Goal: Information Seeking & Learning: Learn about a topic

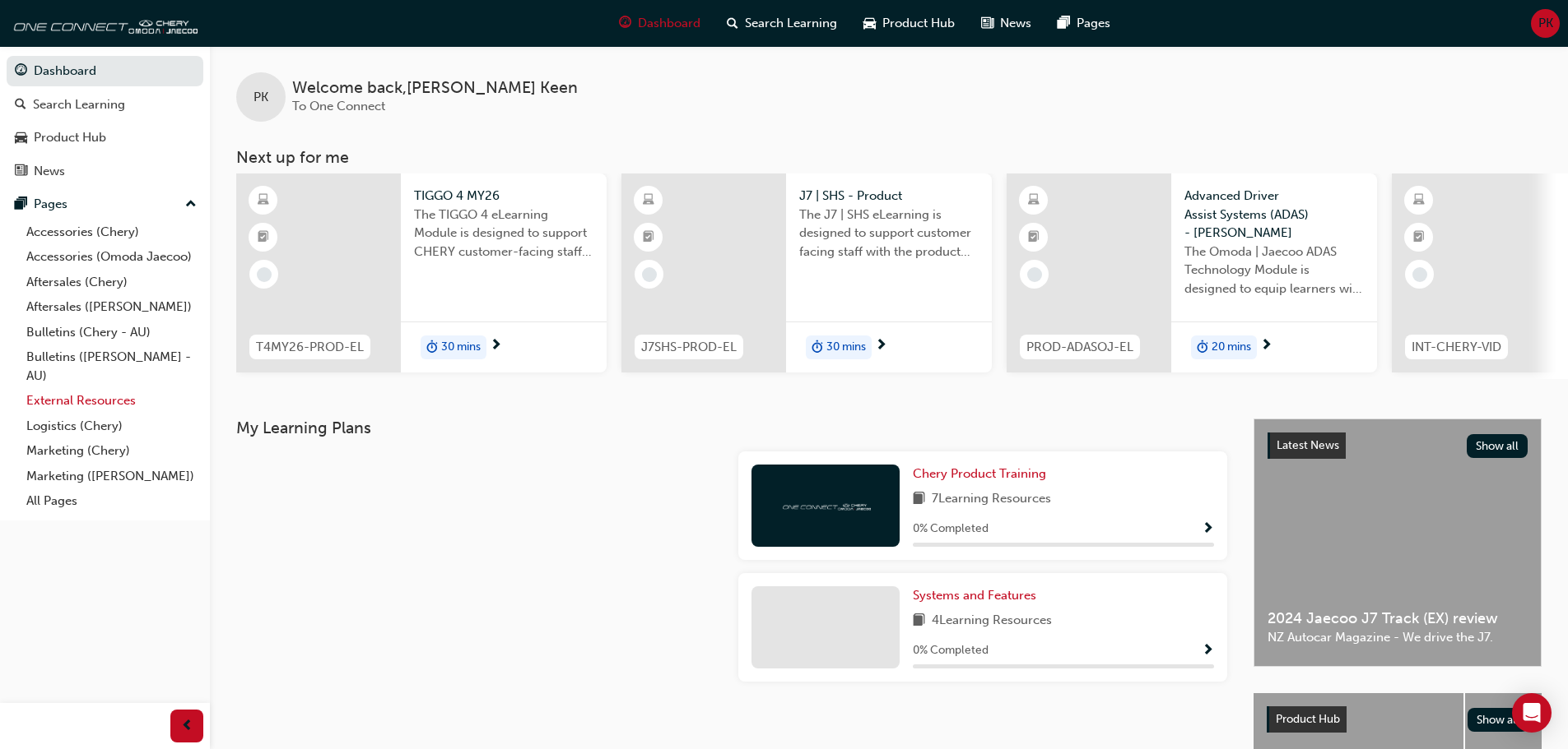
click at [87, 400] on link "External Resources" at bounding box center [112, 401] width 183 height 25
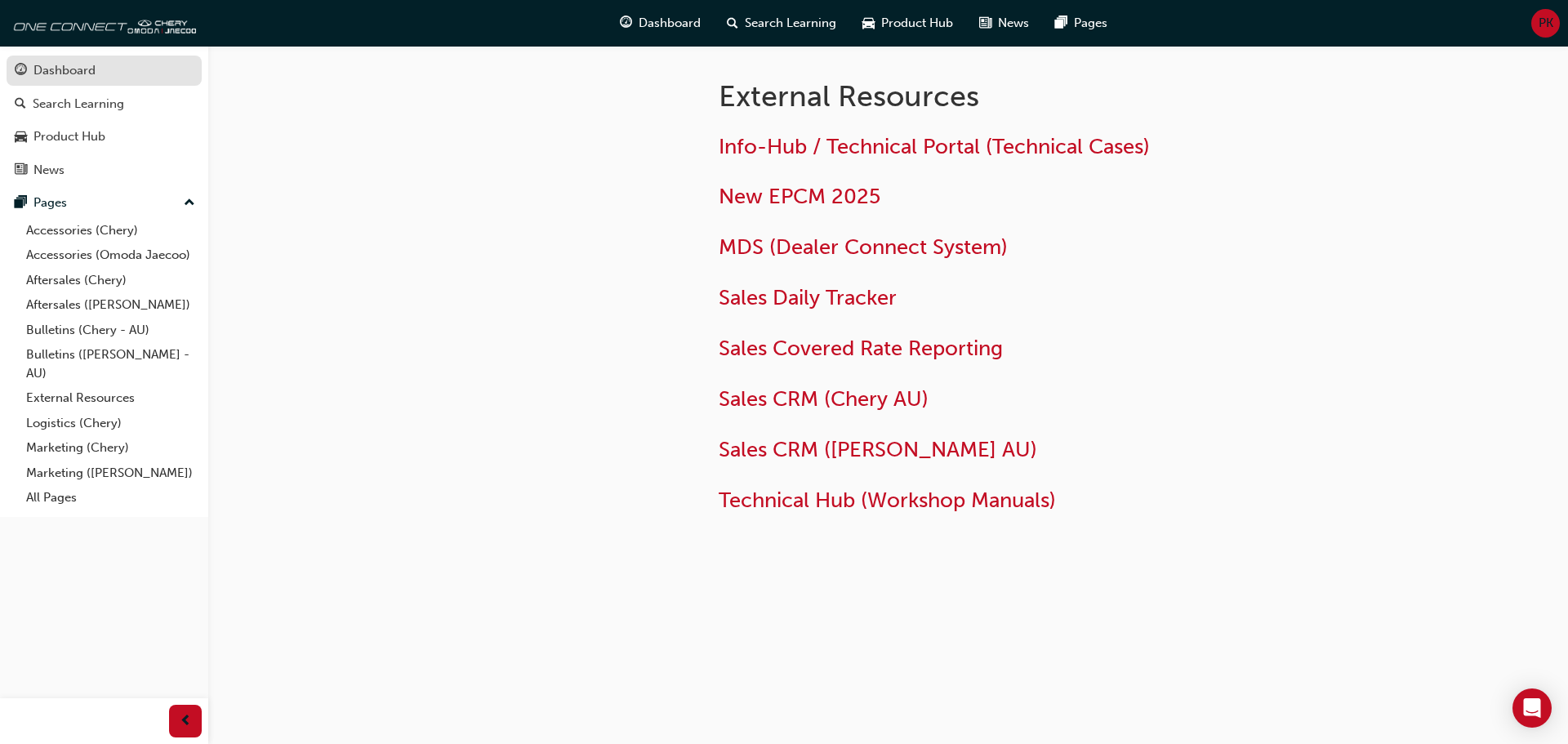
click at [94, 68] on div "Dashboard" at bounding box center [65, 71] width 62 height 19
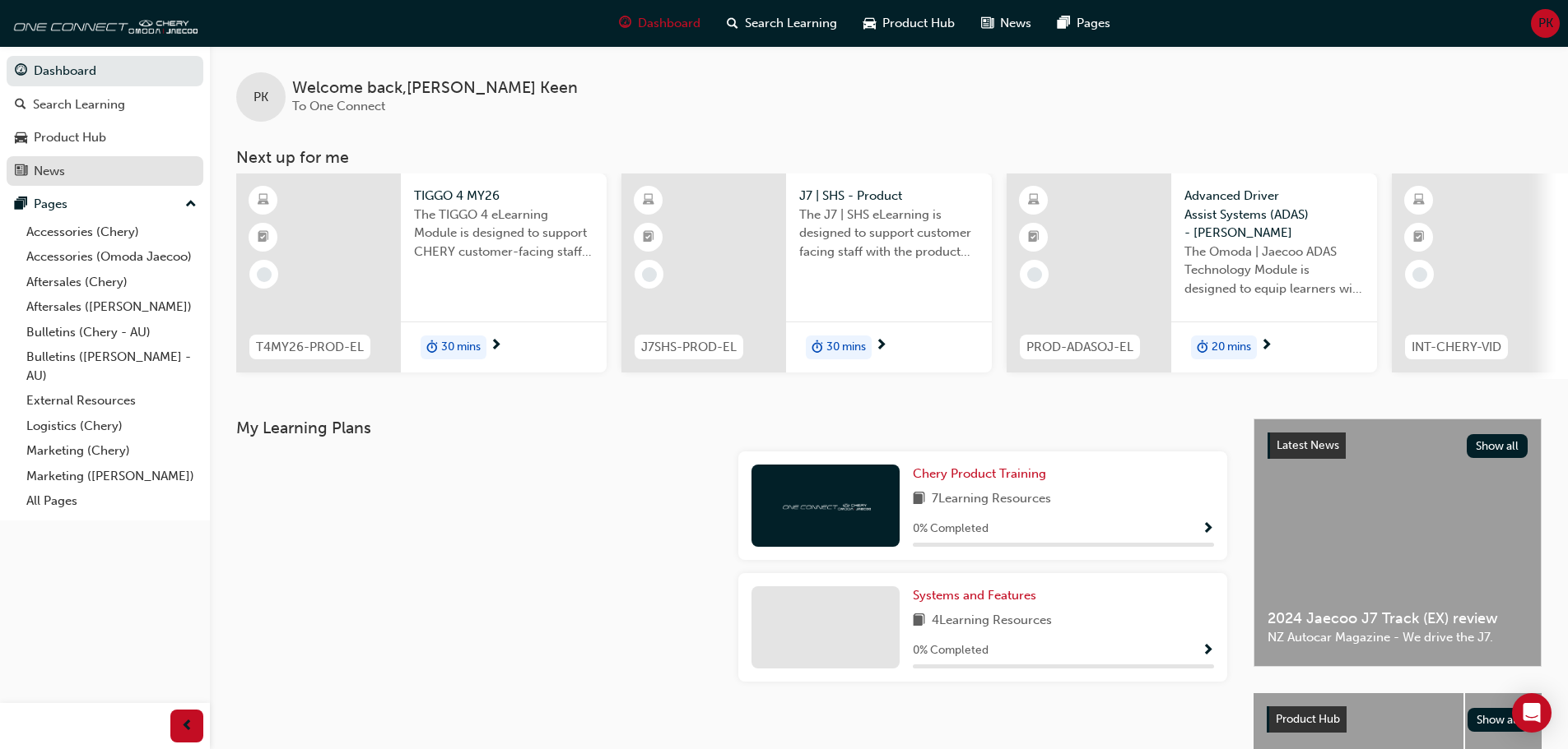
click at [83, 178] on div "News" at bounding box center [105, 172] width 180 height 21
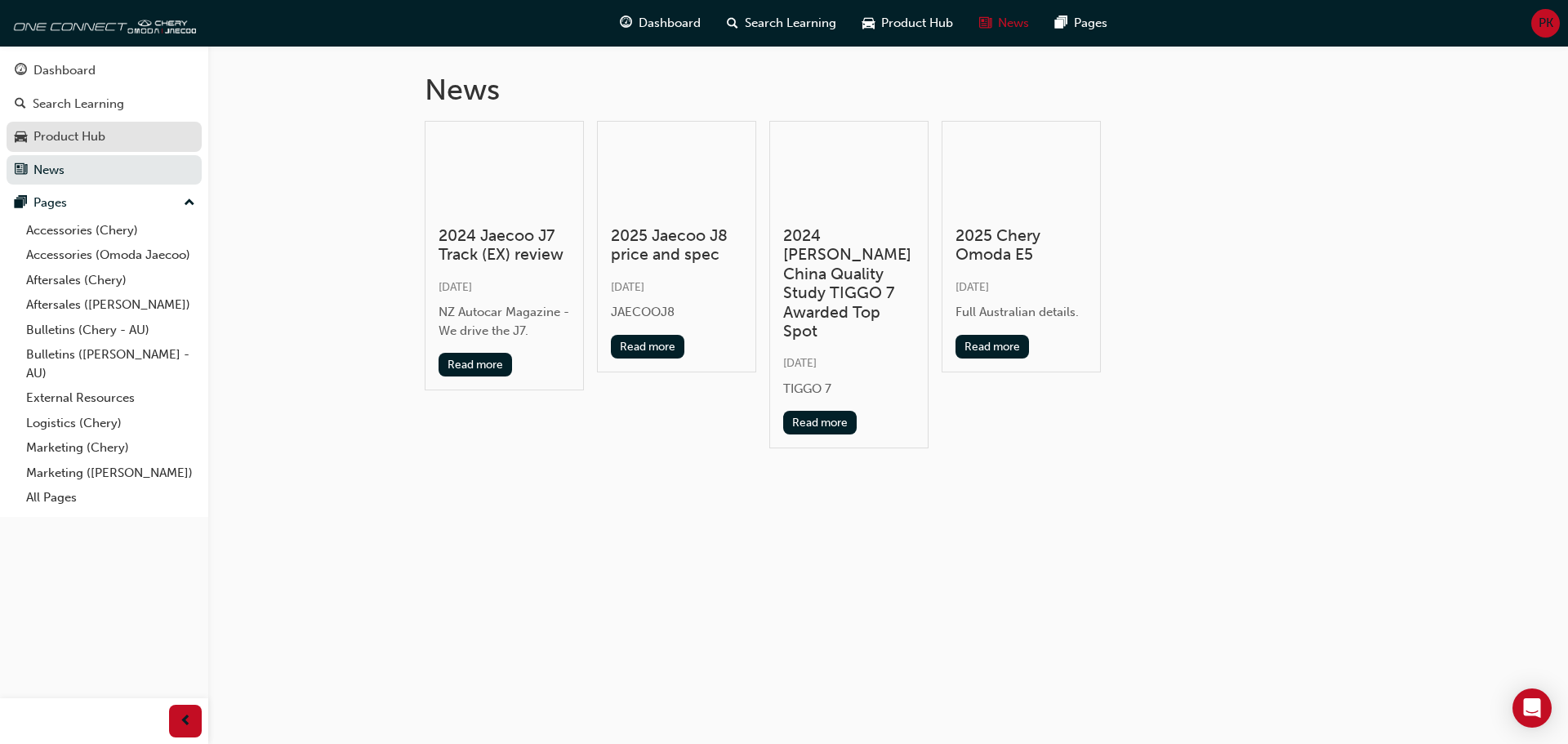
click at [93, 148] on link "Product Hub" at bounding box center [104, 136] width 195 height 30
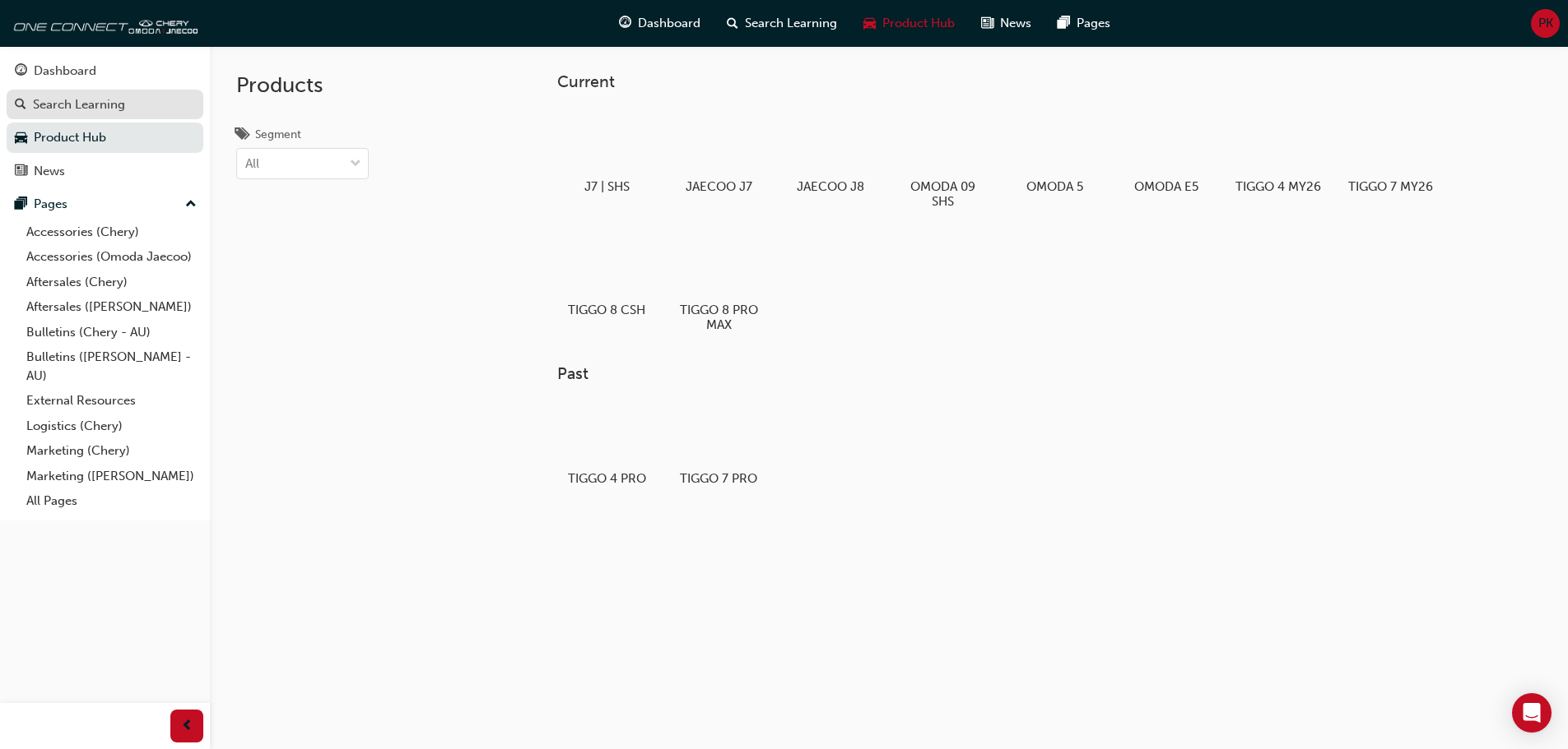
click at [116, 97] on div "Search Learning" at bounding box center [79, 105] width 93 height 19
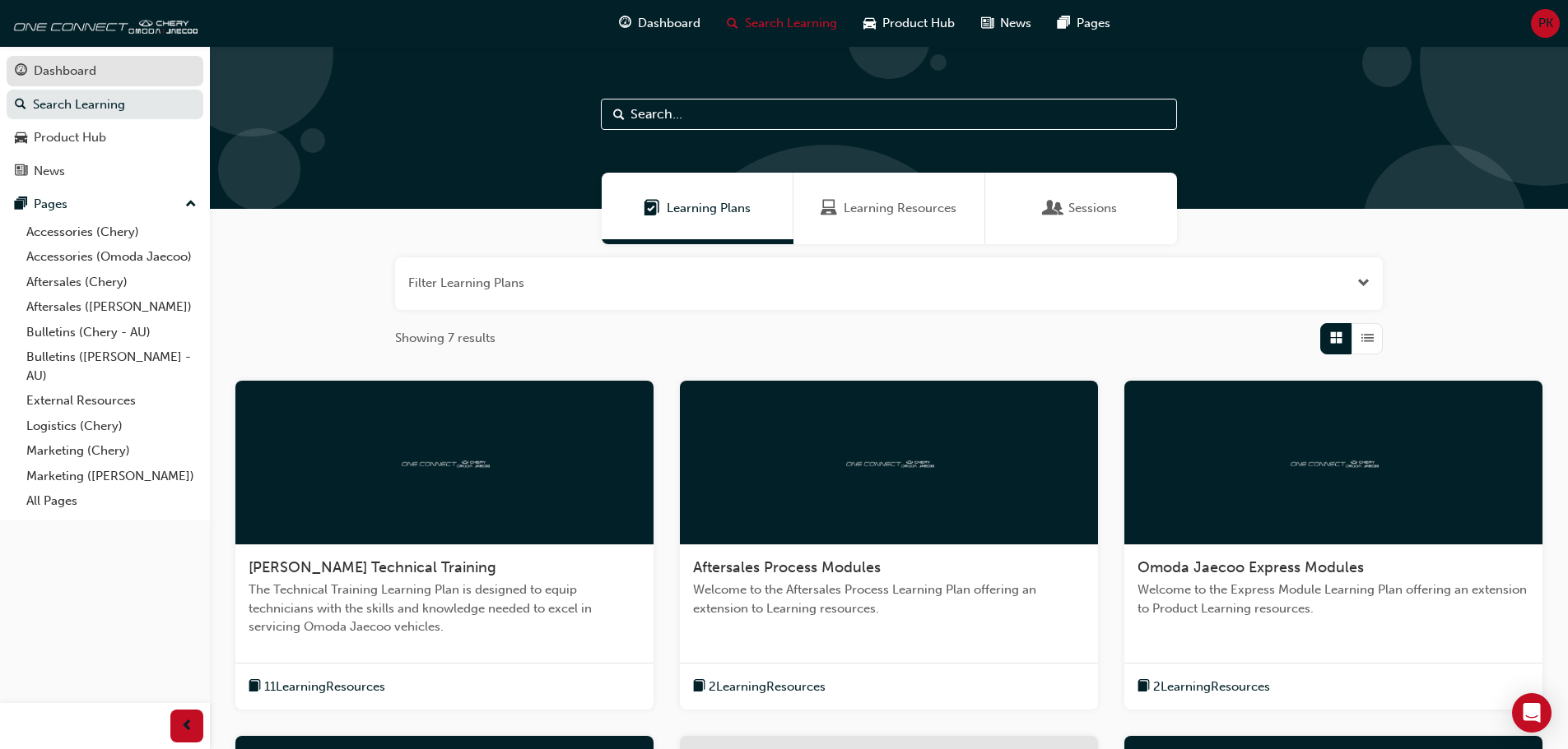
click at [127, 72] on div "Dashboard" at bounding box center [105, 72] width 180 height 21
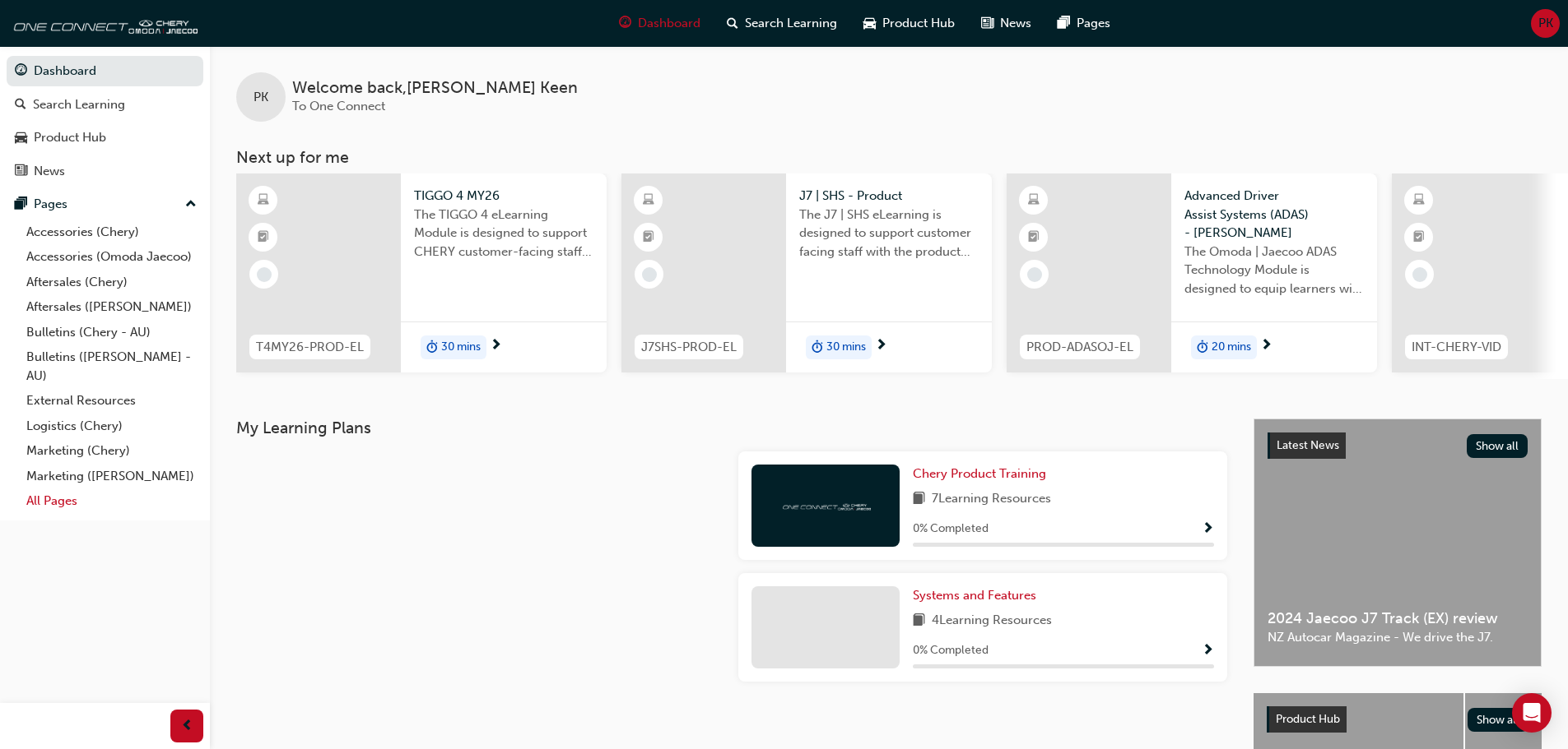
click at [79, 494] on link "All Pages" at bounding box center [112, 501] width 183 height 25
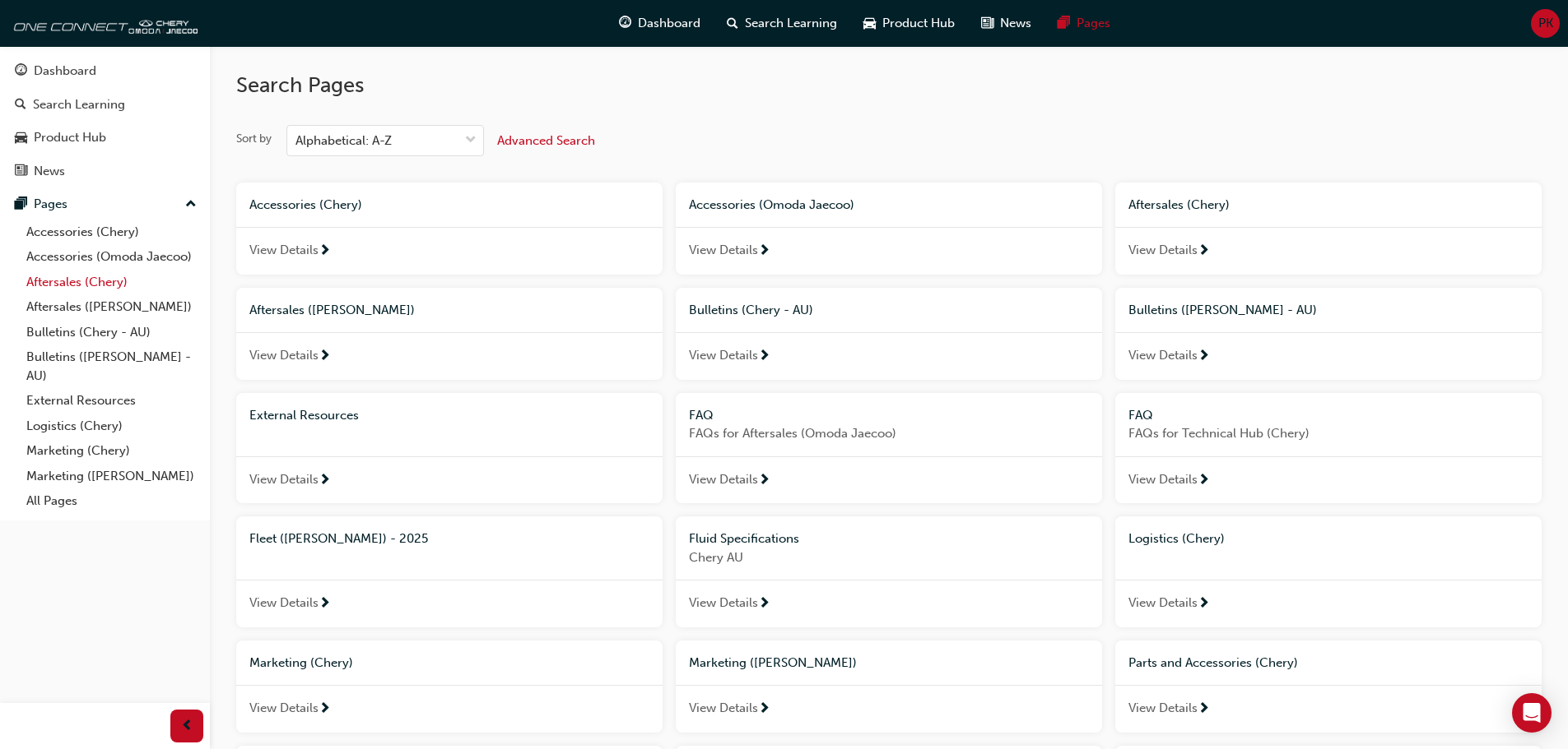
click at [104, 285] on link "Aftersales (Chery)" at bounding box center [112, 282] width 183 height 25
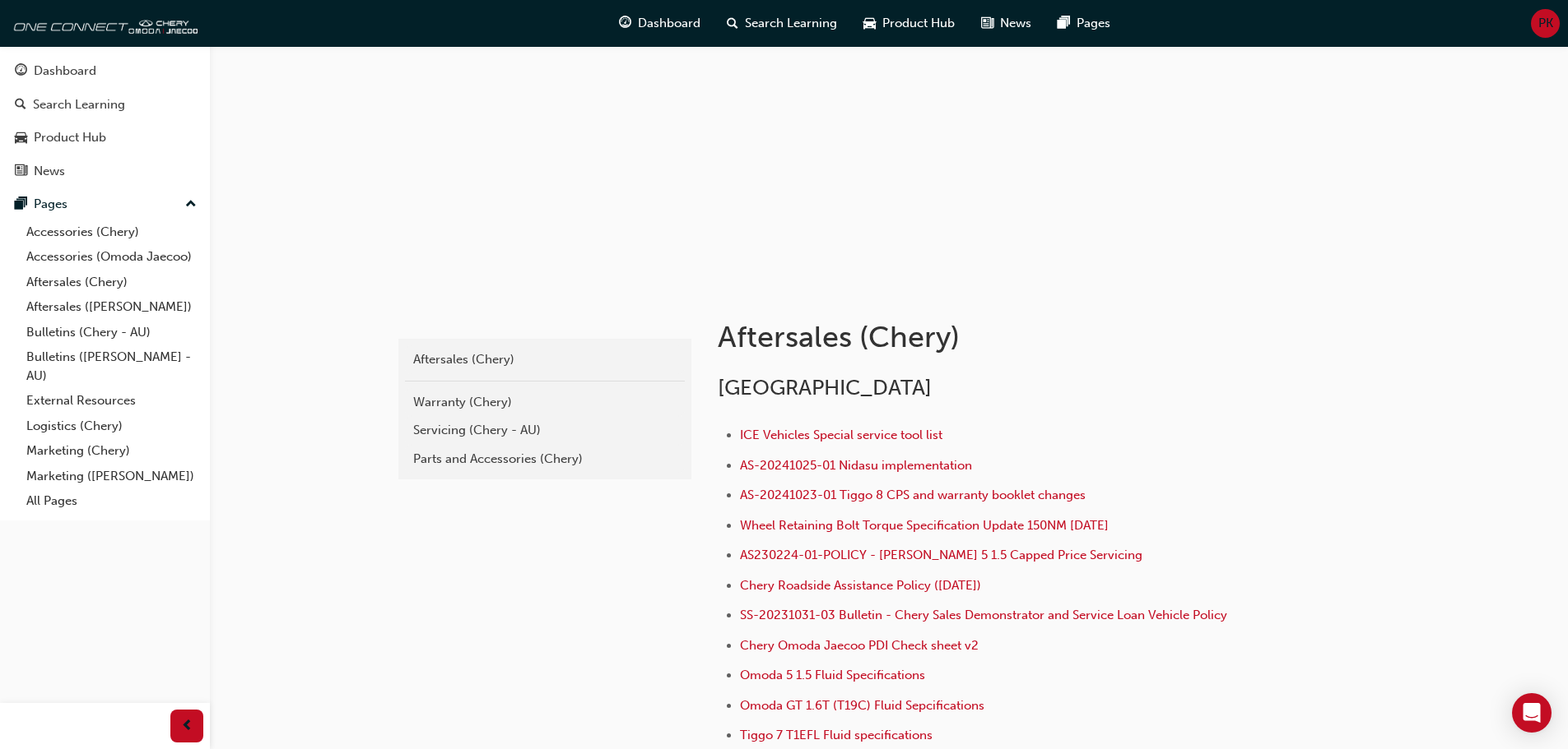
scroll to position [81, 0]
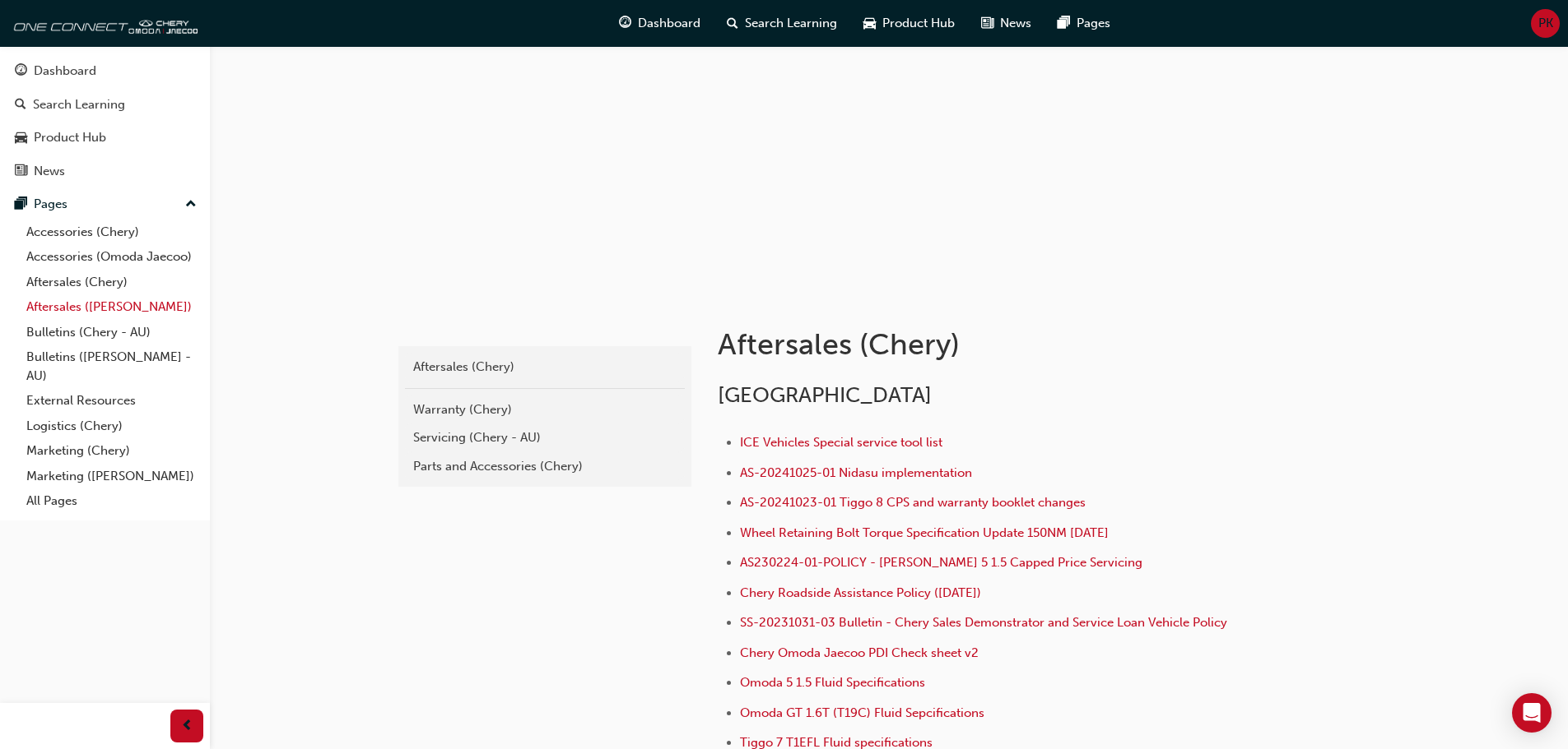
click at [83, 303] on link "Aftersales ([PERSON_NAME])" at bounding box center [112, 306] width 183 height 25
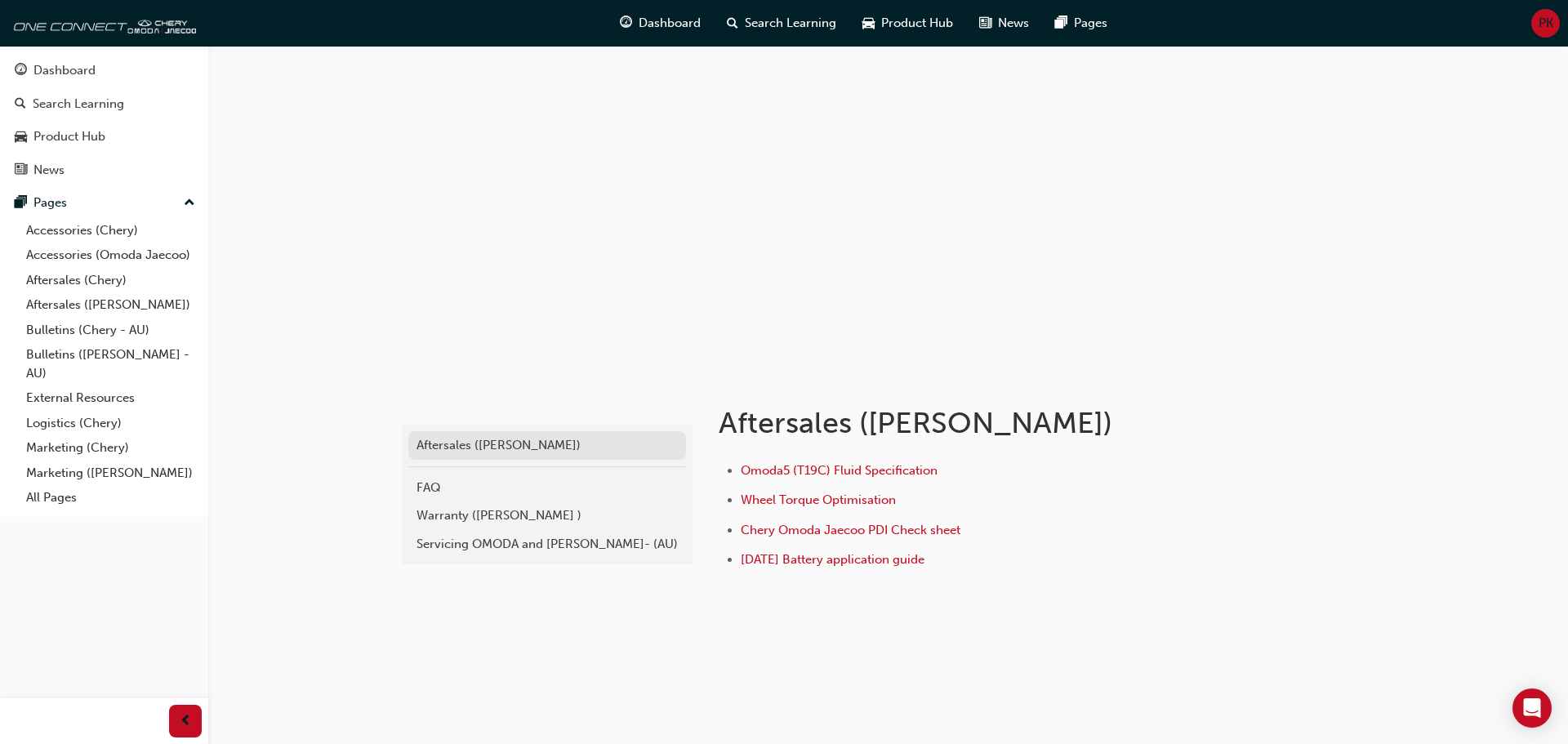
click at [501, 450] on div "Aftersales ([PERSON_NAME])" at bounding box center [546, 446] width 261 height 19
click at [485, 485] on div "FAQ" at bounding box center [546, 488] width 261 height 19
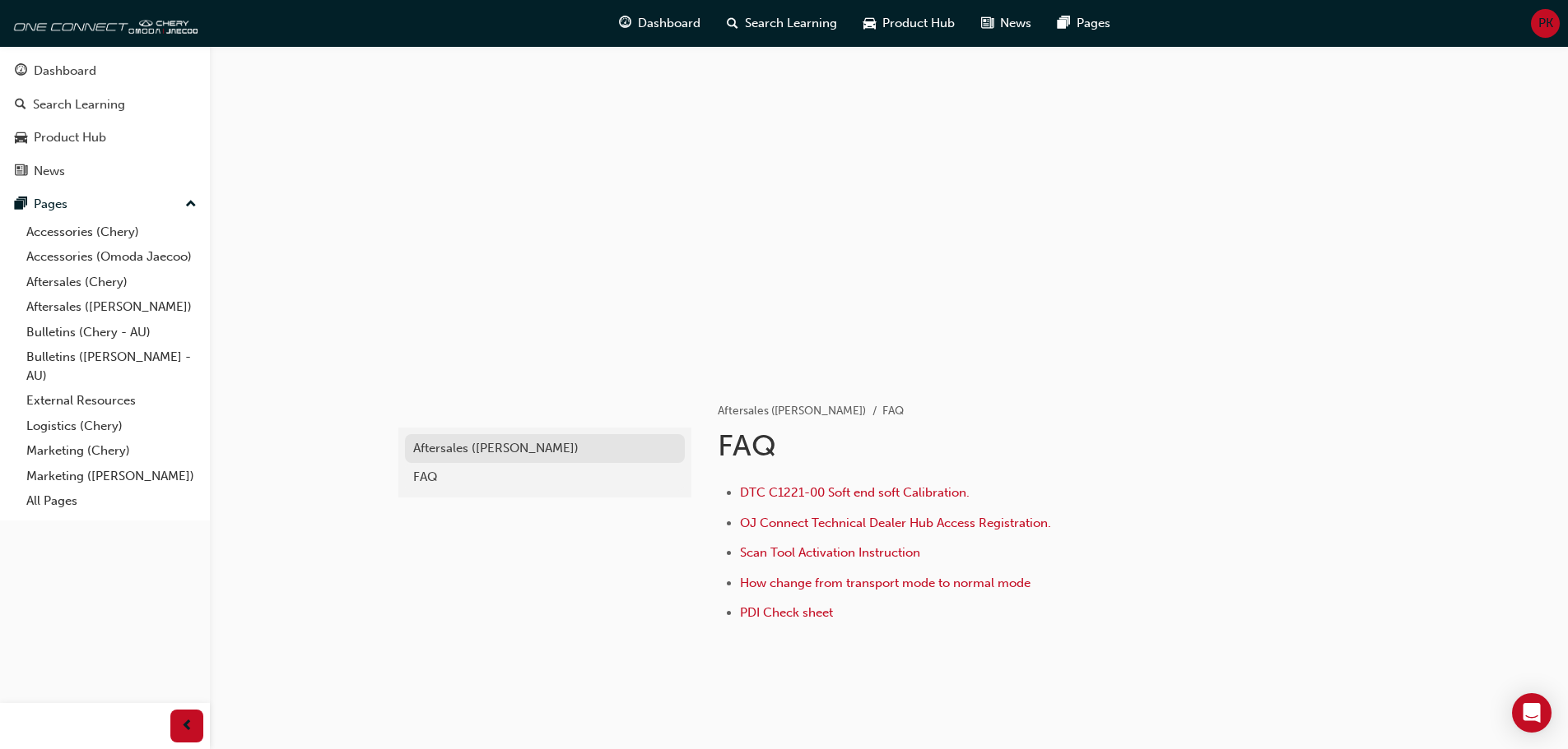
click at [495, 457] on div "Aftersales ([PERSON_NAME])" at bounding box center [544, 449] width 263 height 19
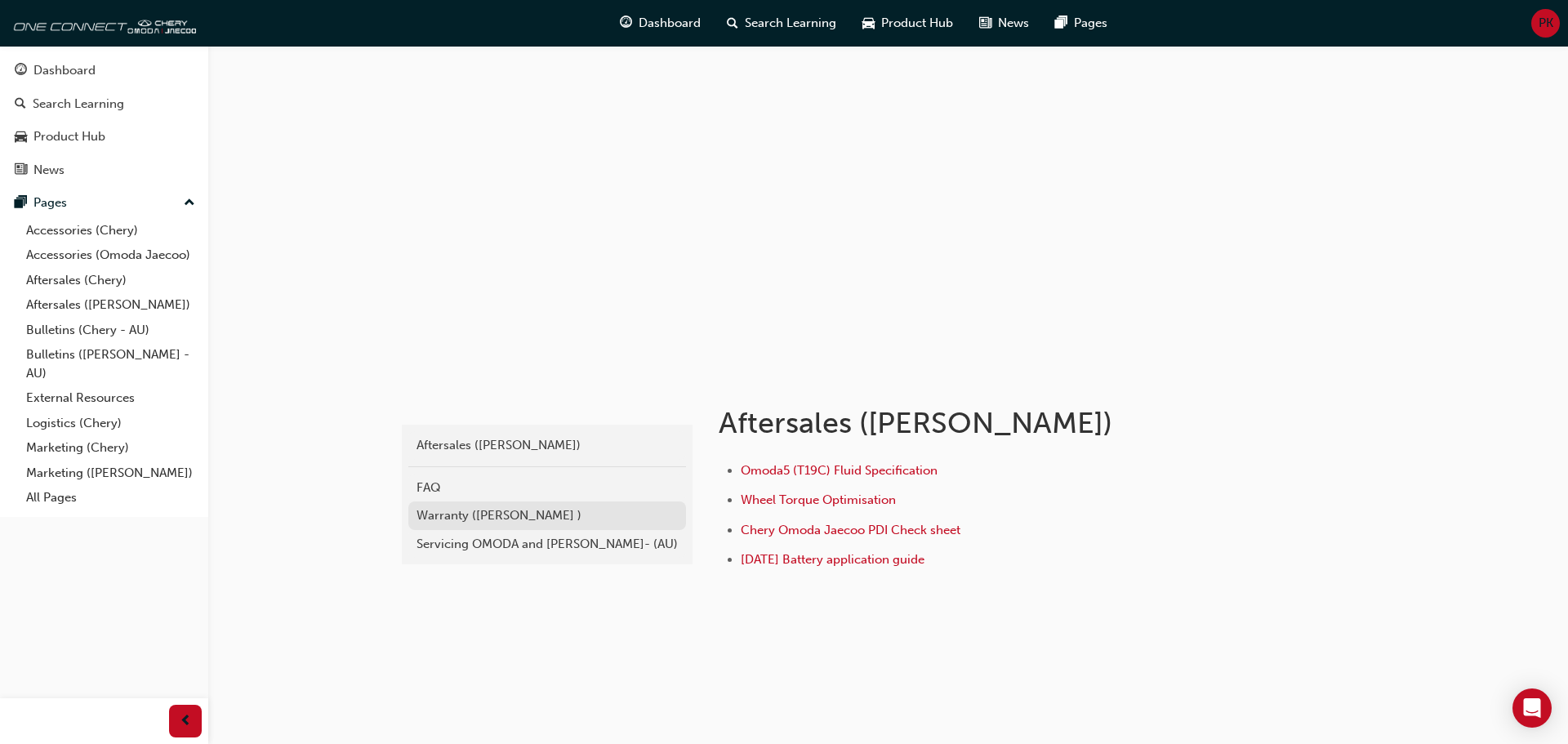
click at [481, 509] on div "Warranty ([PERSON_NAME] )" at bounding box center [546, 516] width 261 height 19
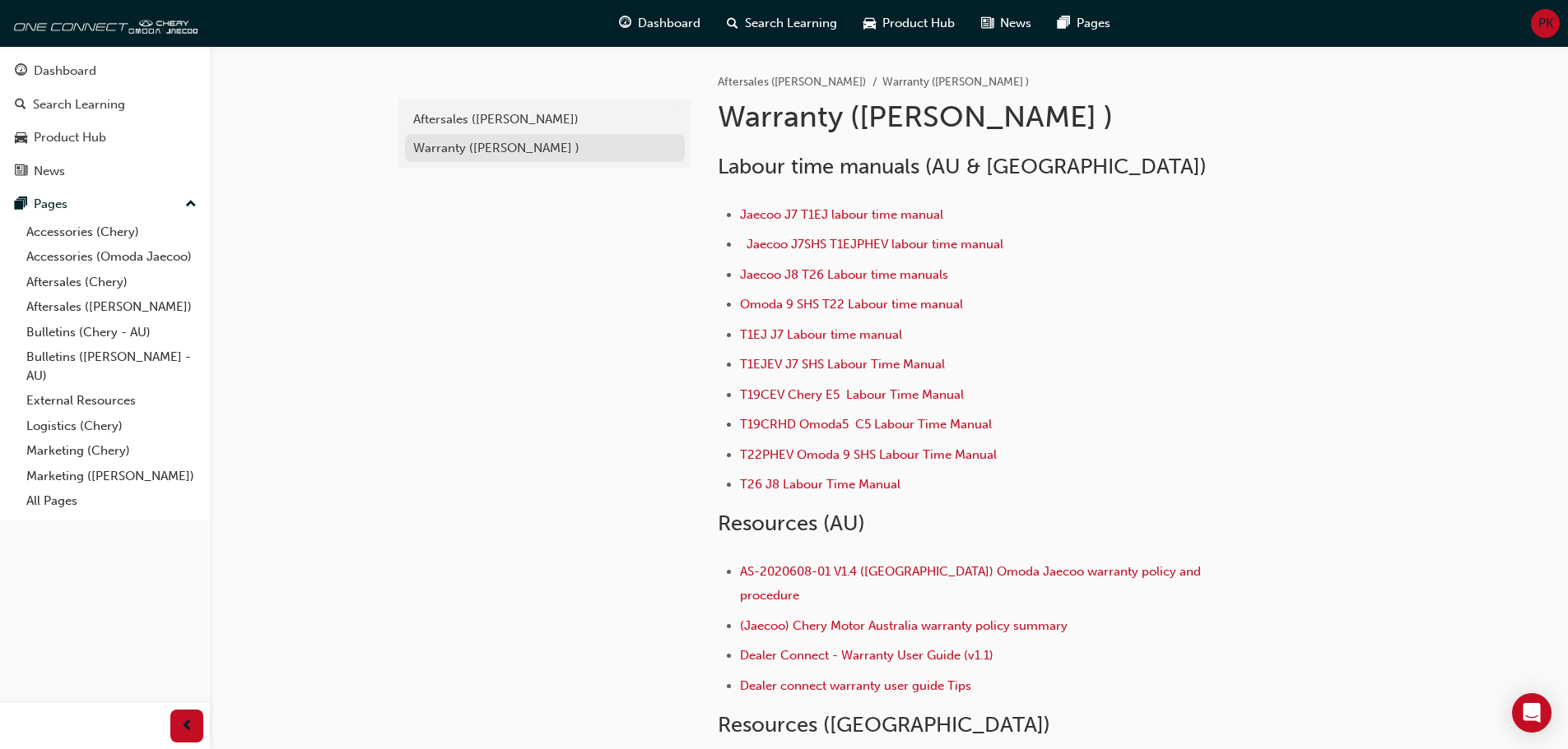
click at [510, 148] on div "Warranty ([PERSON_NAME] )" at bounding box center [544, 148] width 263 height 19
click at [519, 111] on div "Aftersales ([PERSON_NAME])" at bounding box center [544, 120] width 263 height 19
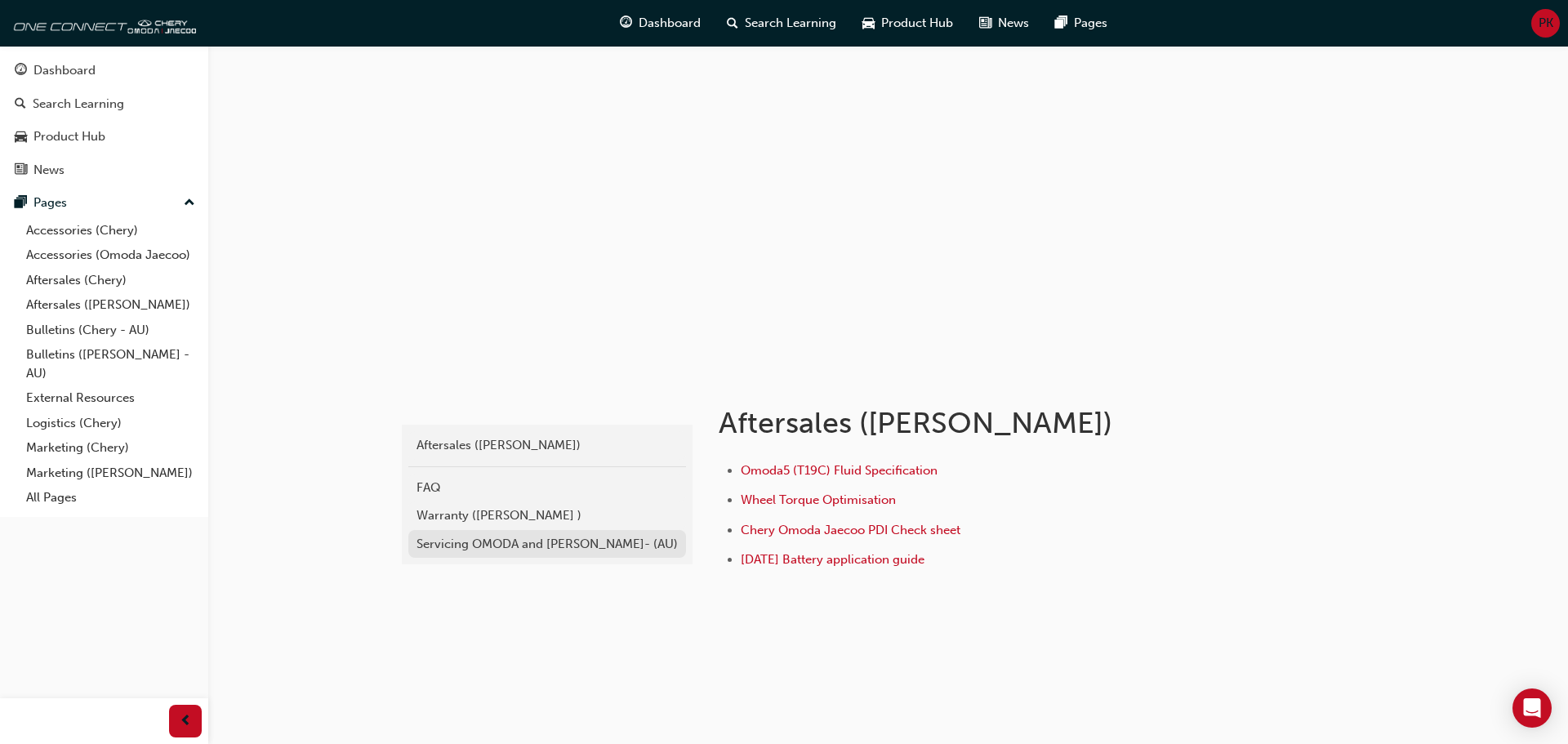
click at [543, 548] on div "Servicing OMODA and [PERSON_NAME]- (AU)" at bounding box center [546, 545] width 261 height 19
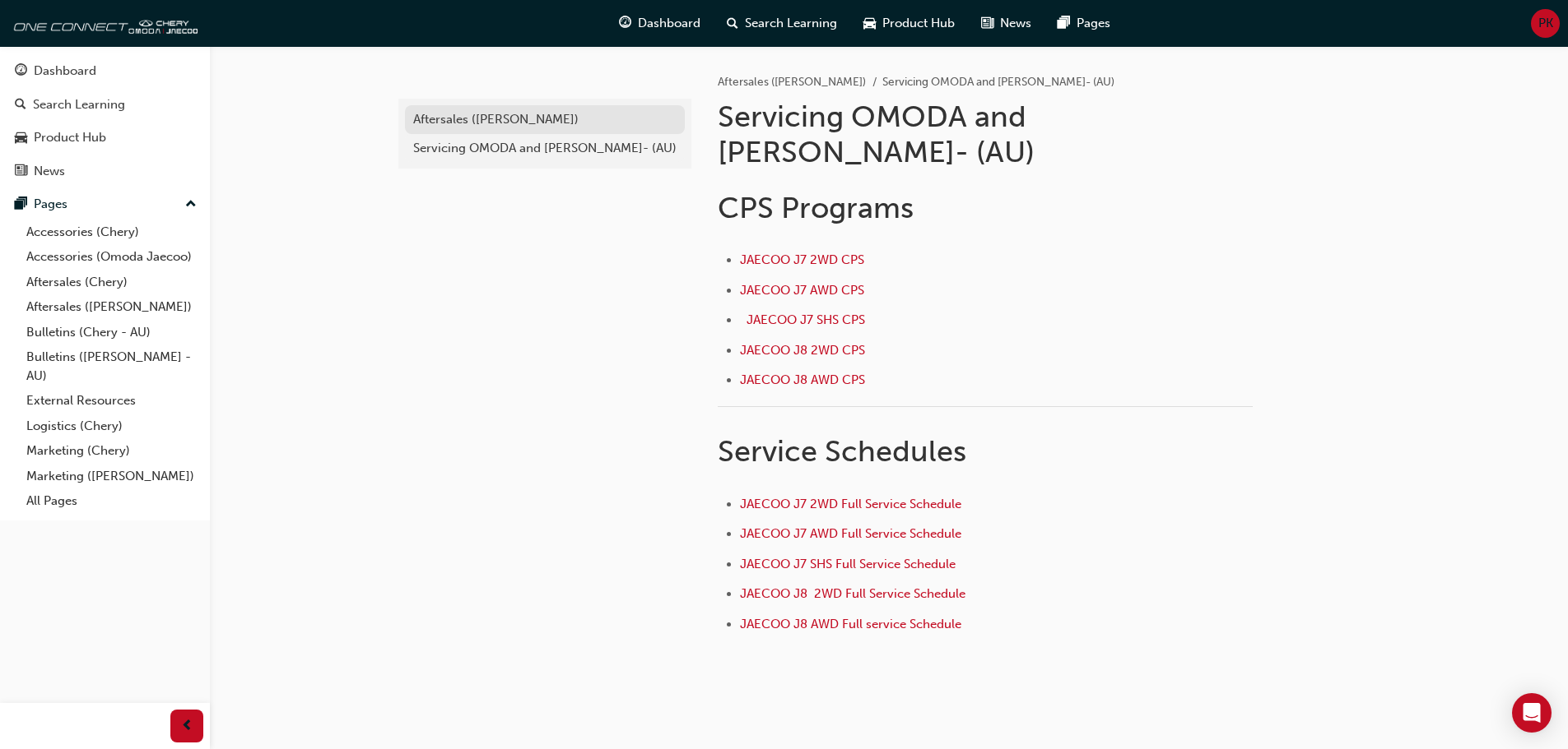
click at [501, 112] on div "Aftersales ([PERSON_NAME])" at bounding box center [544, 120] width 263 height 19
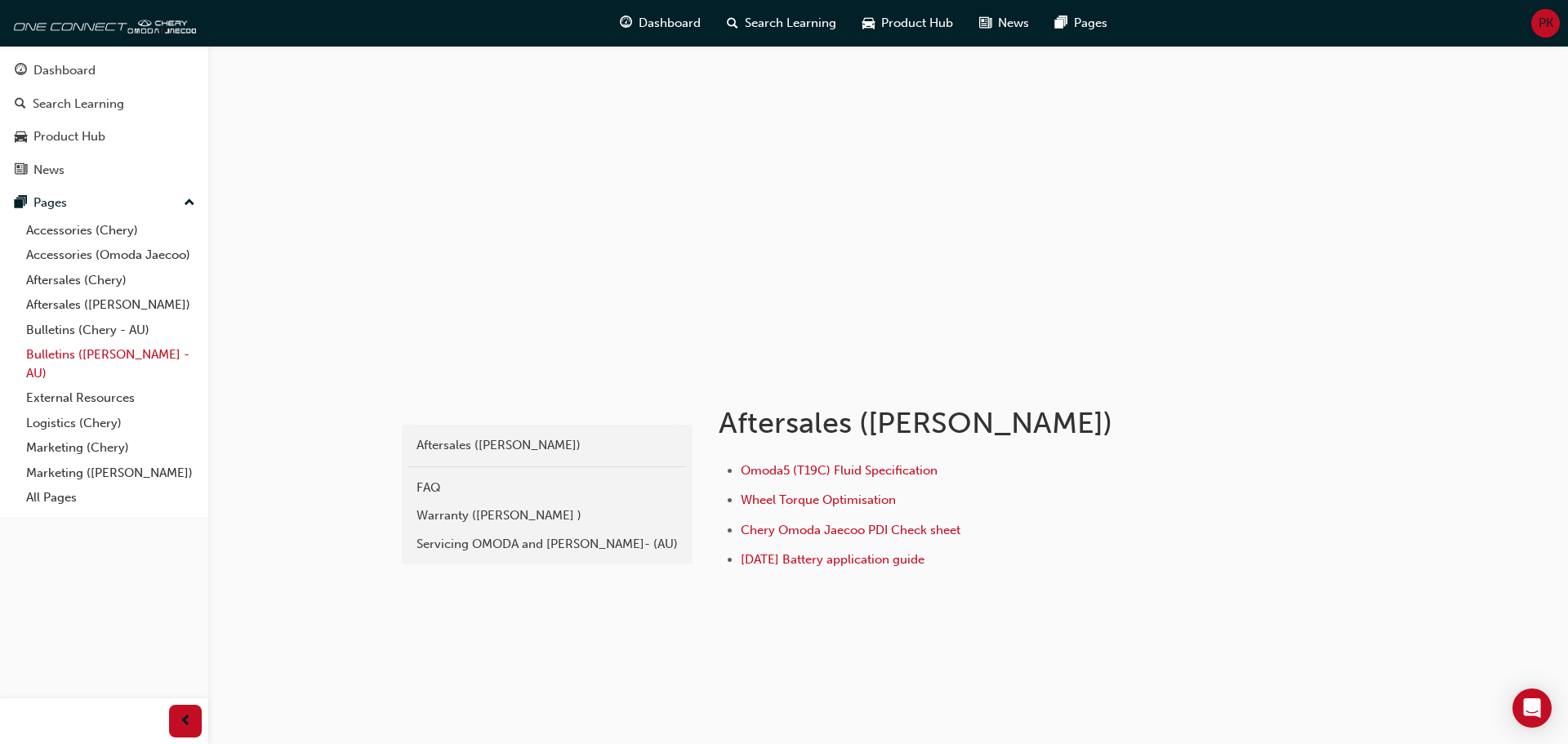
click at [123, 359] on link "Bulletins ([PERSON_NAME] - AU)" at bounding box center [111, 364] width 182 height 43
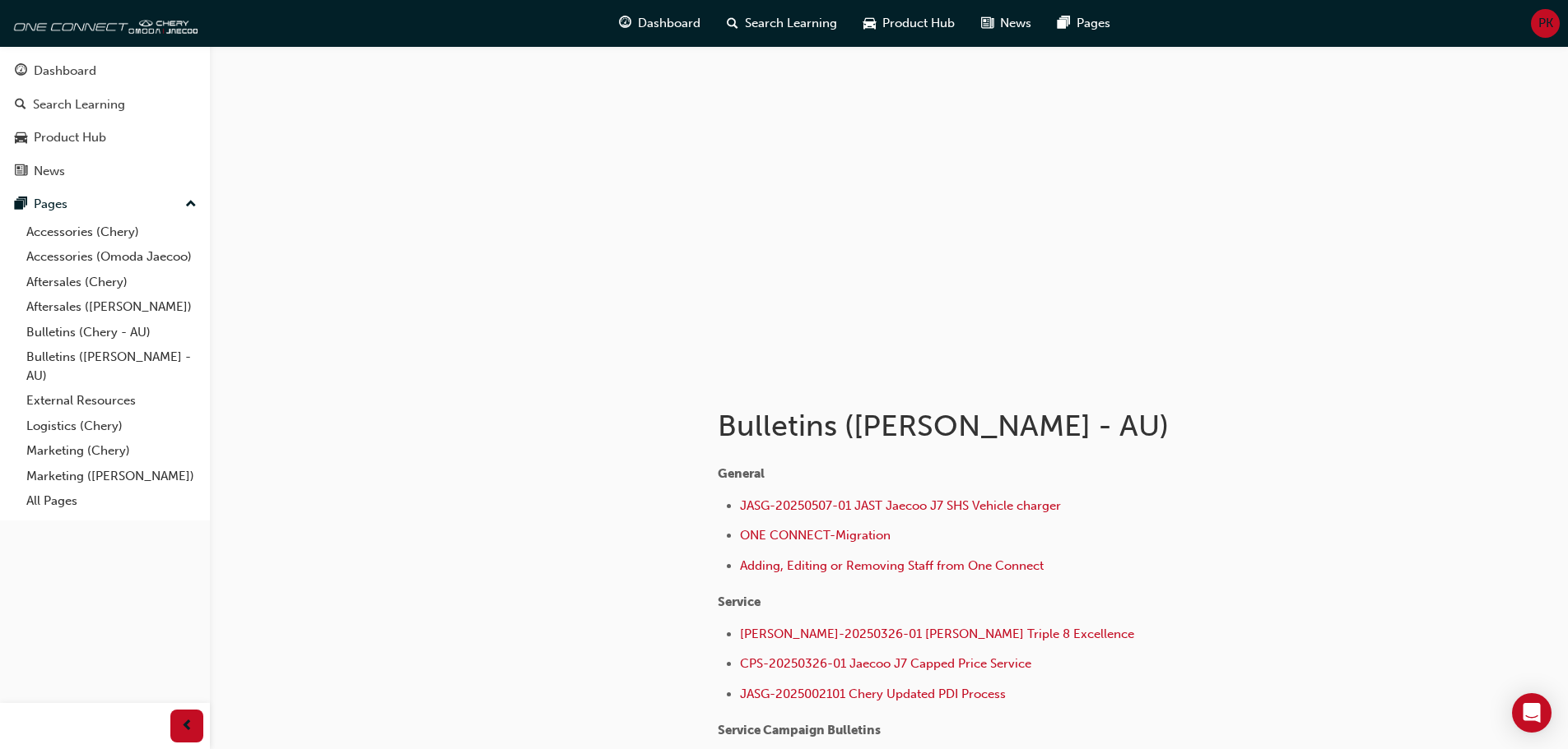
click at [1543, 24] on span "PK" at bounding box center [1545, 24] width 15 height 19
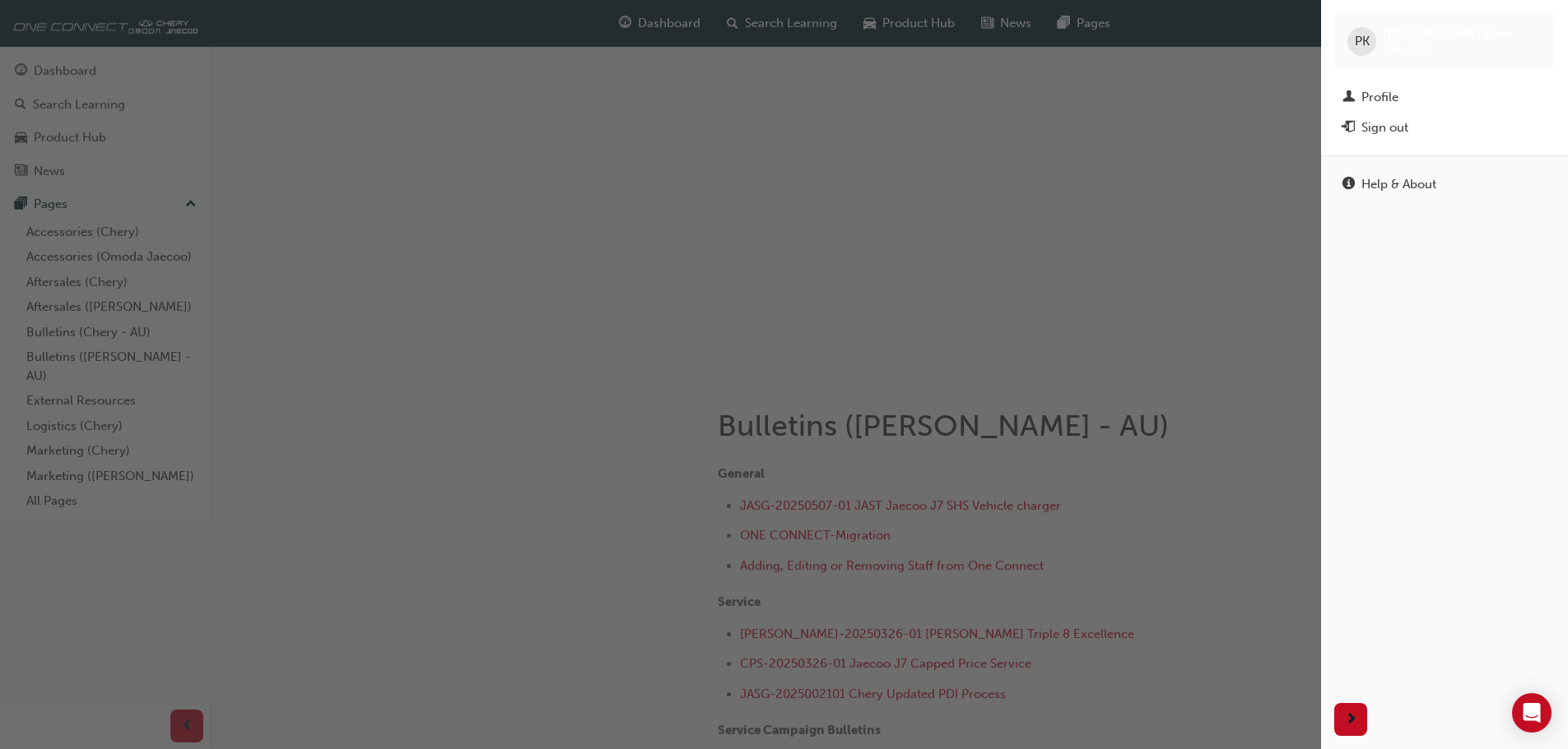
click at [361, 588] on div "button" at bounding box center [660, 374] width 1321 height 749
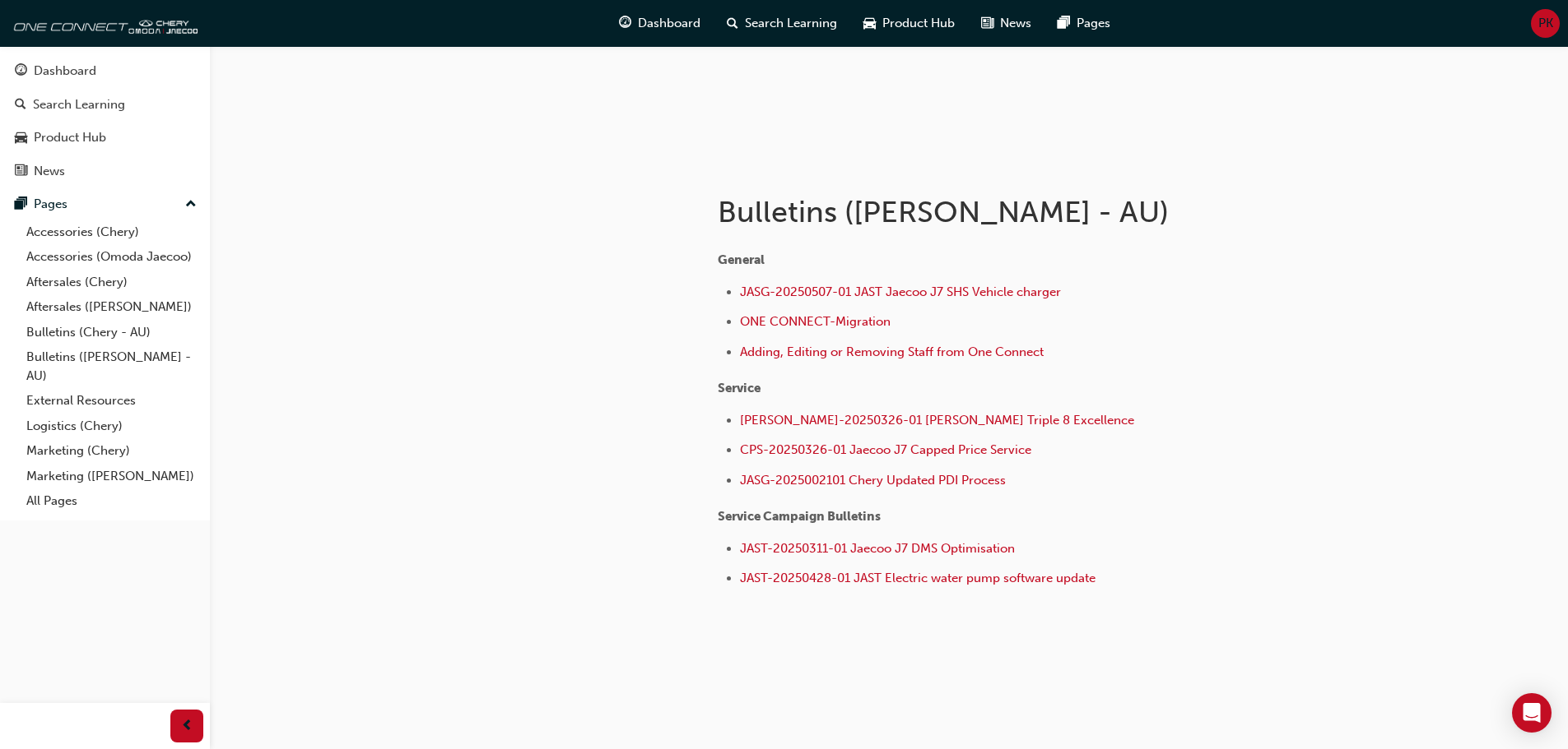
scroll to position [216, 0]
click at [95, 404] on link "External Resources" at bounding box center [112, 401] width 183 height 25
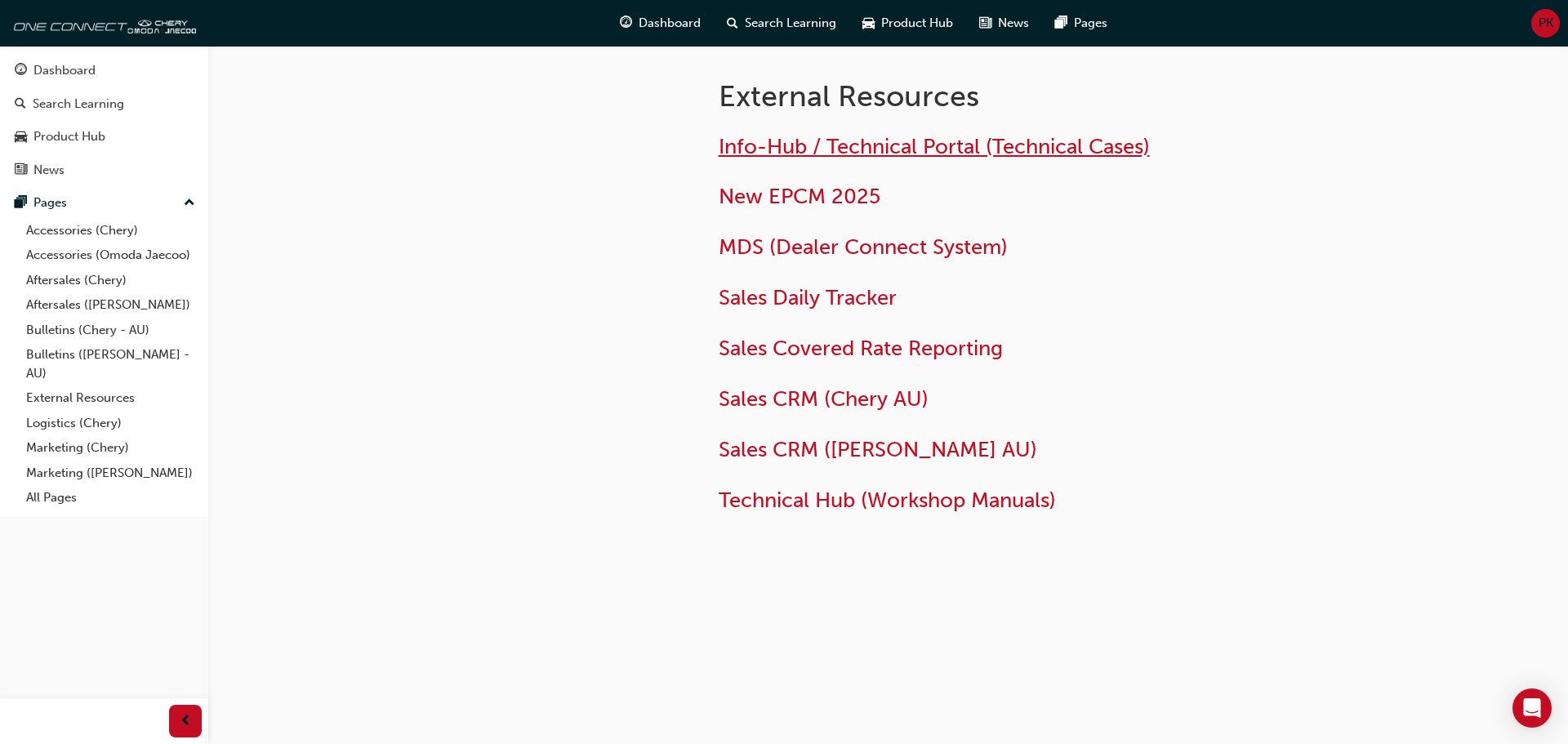
click at [840, 147] on span "Info-Hub / Technical Portal (Technical Cases)" at bounding box center [934, 147] width 431 height 25
click at [73, 172] on div "News" at bounding box center [104, 171] width 179 height 21
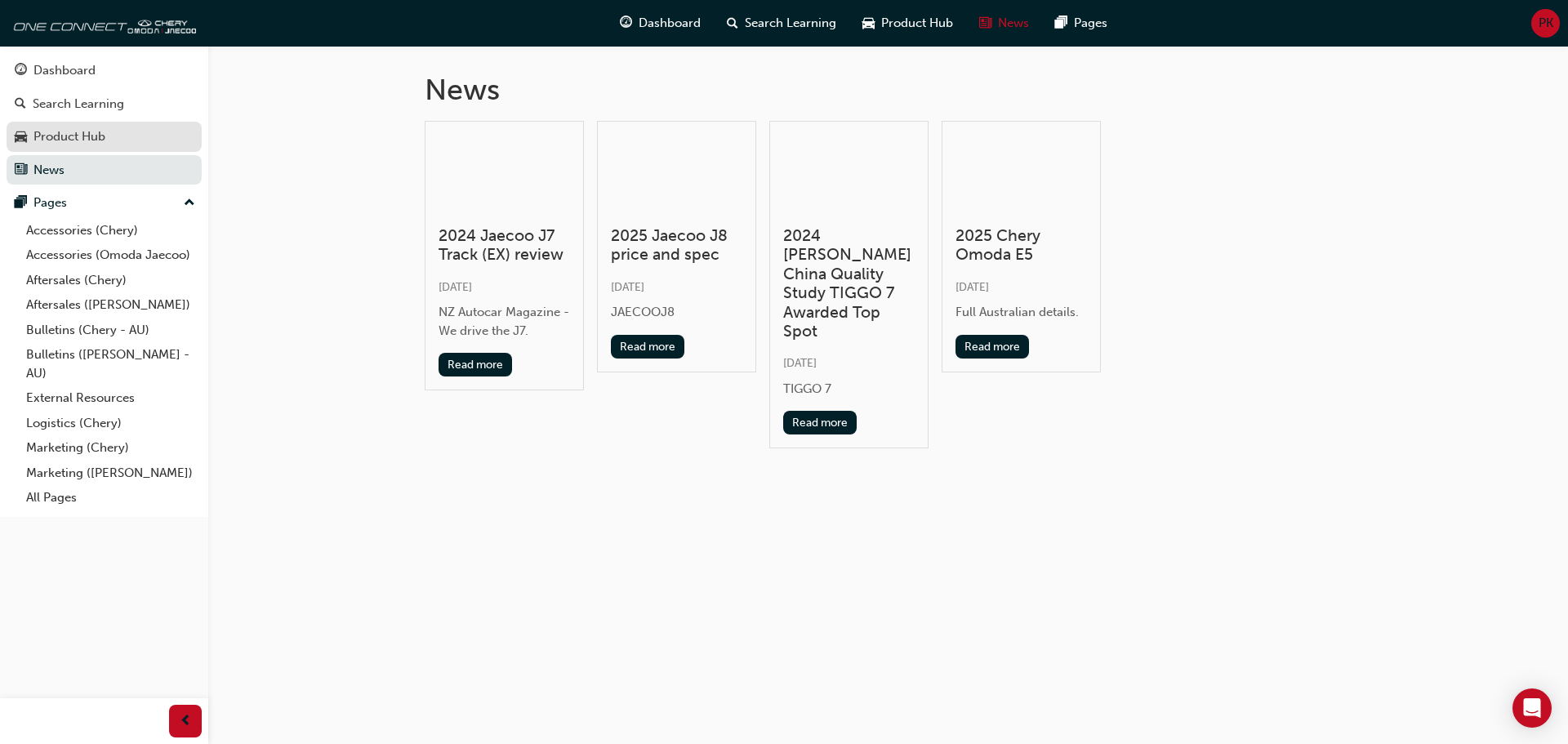
click at [92, 140] on div "Product Hub" at bounding box center [69, 137] width 72 height 19
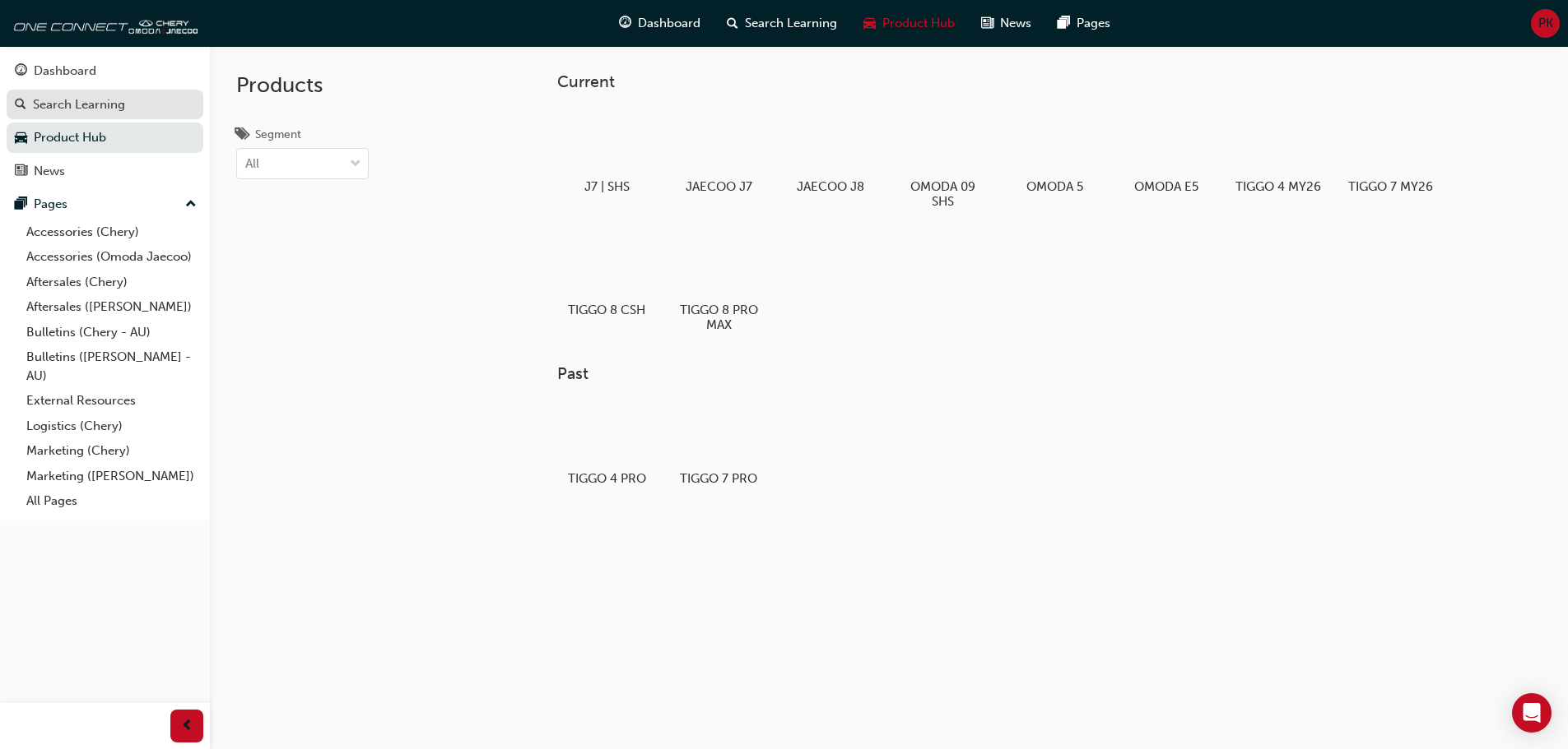
click at [105, 110] on div "Search Learning" at bounding box center [79, 105] width 93 height 19
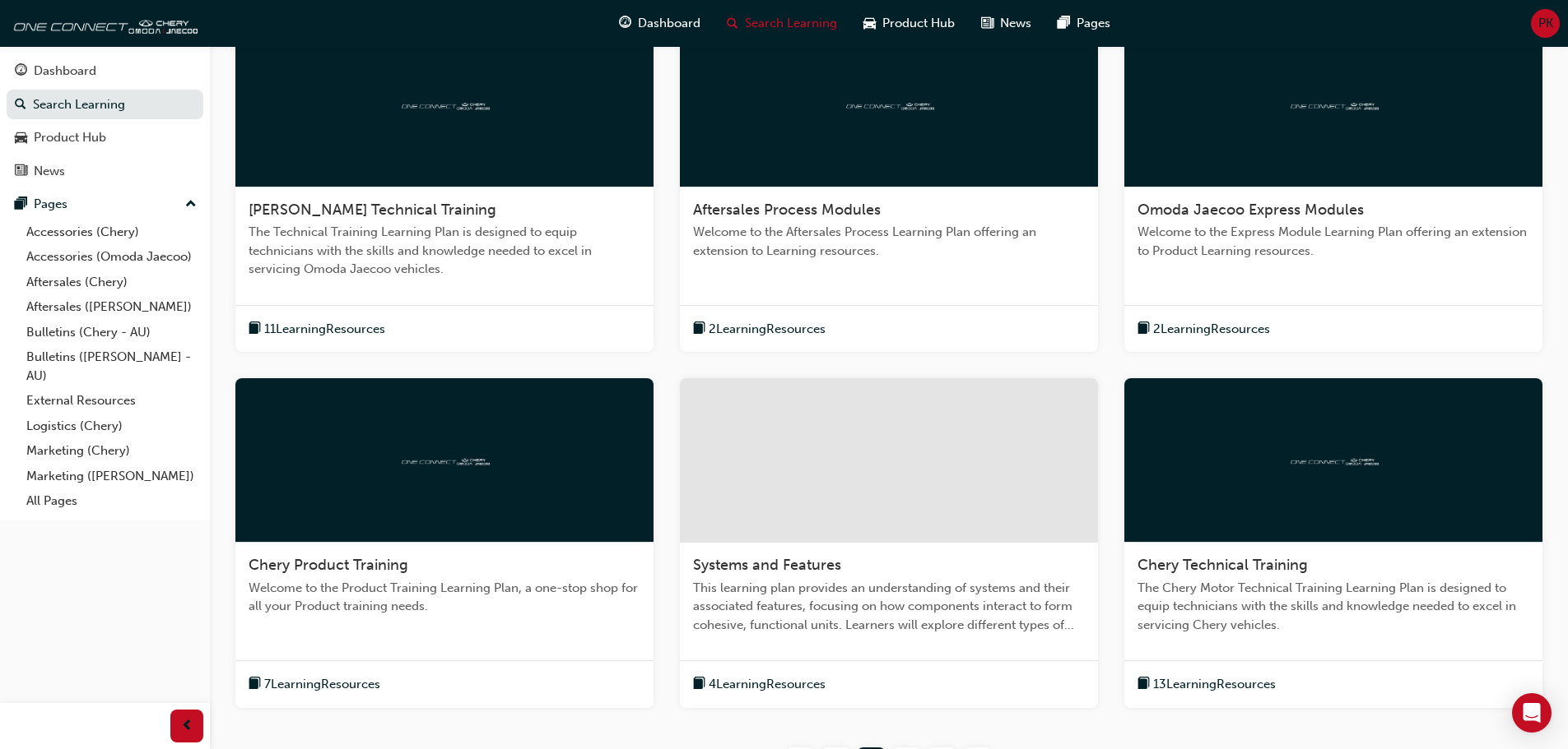
scroll to position [519, 0]
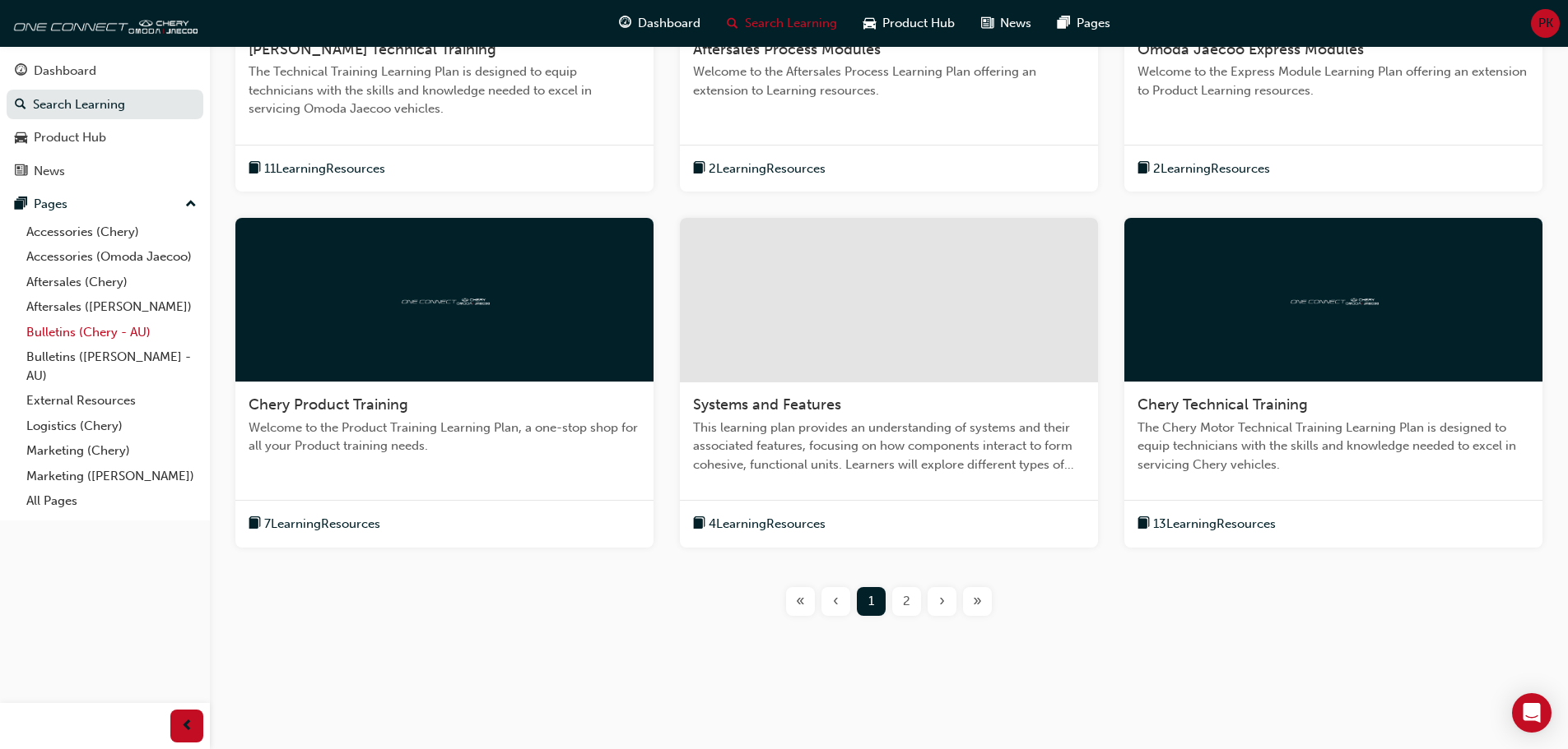
click at [71, 331] on link "Bulletins (Chery - AU)" at bounding box center [112, 332] width 183 height 25
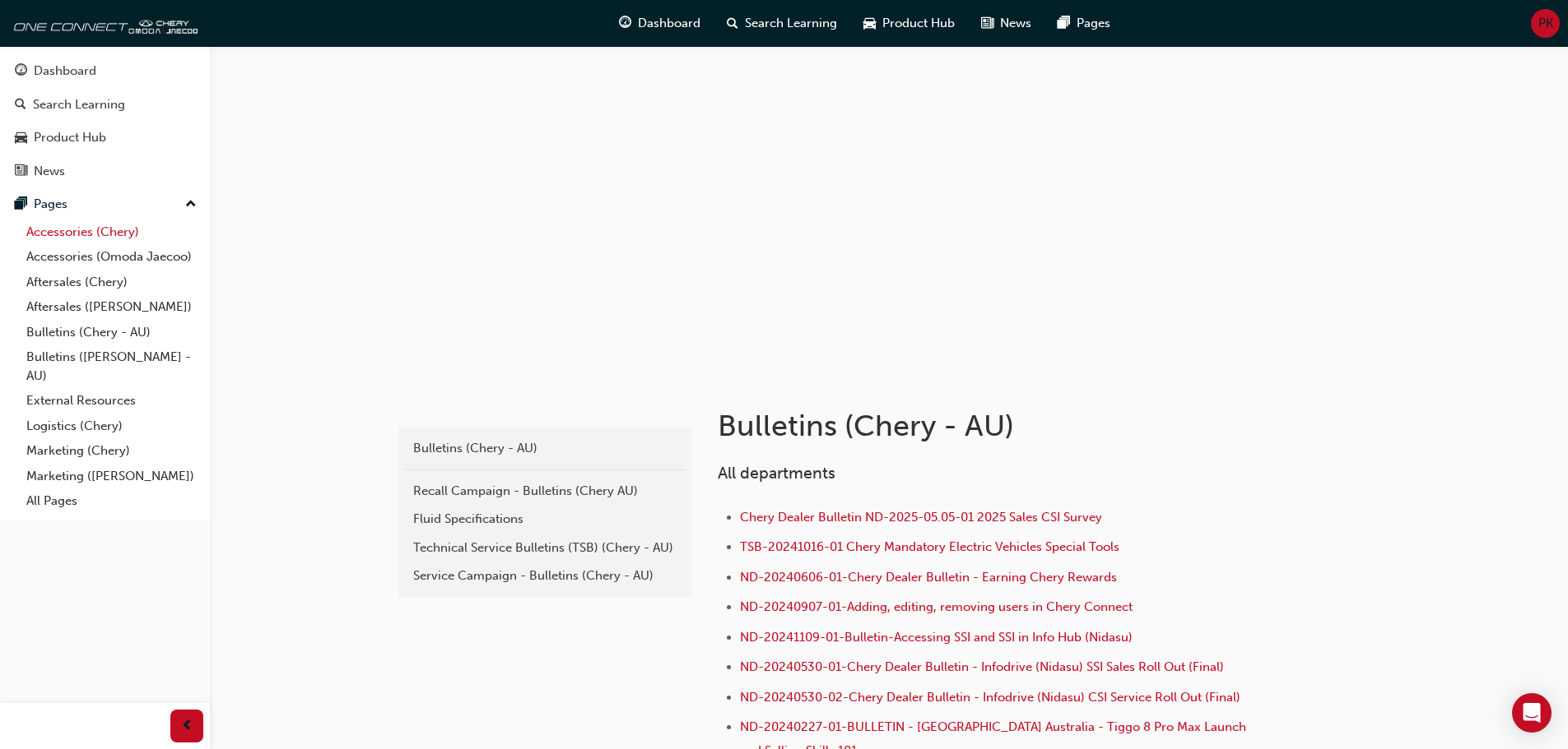
click at [84, 233] on link "Accessories (Chery)" at bounding box center [112, 232] width 183 height 25
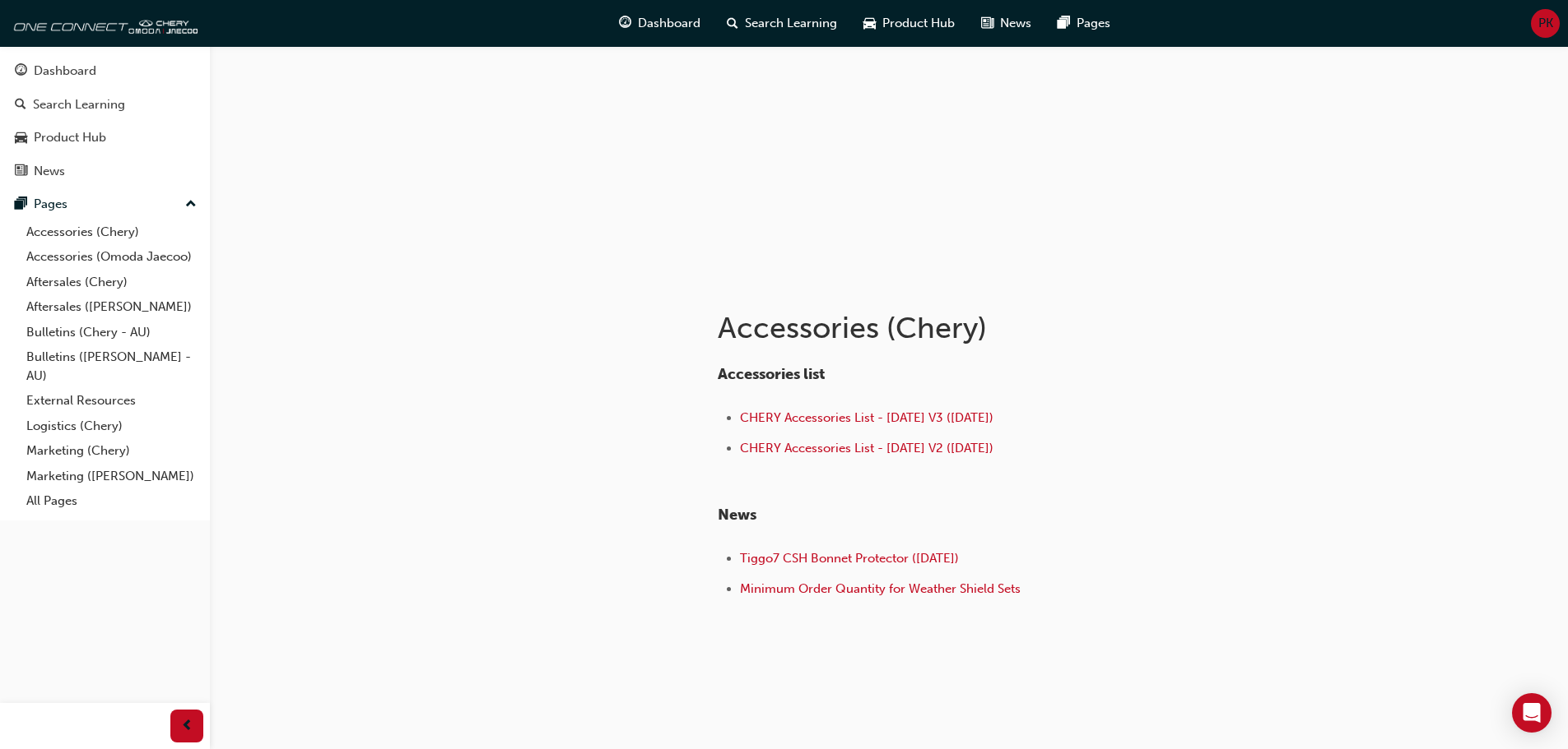
scroll to position [110, 0]
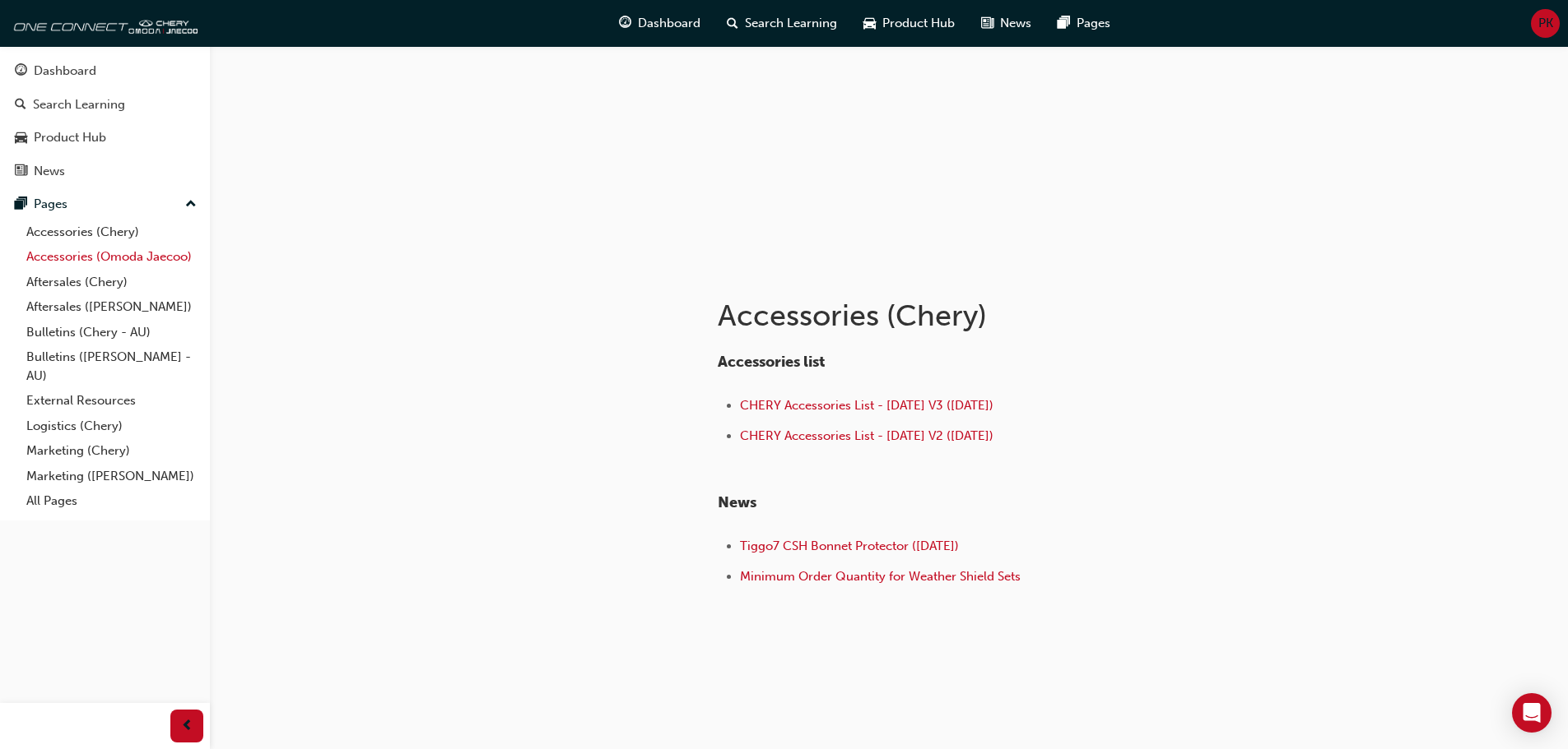
click at [83, 260] on link "Accessories (Omoda Jaecoo)" at bounding box center [112, 257] width 183 height 25
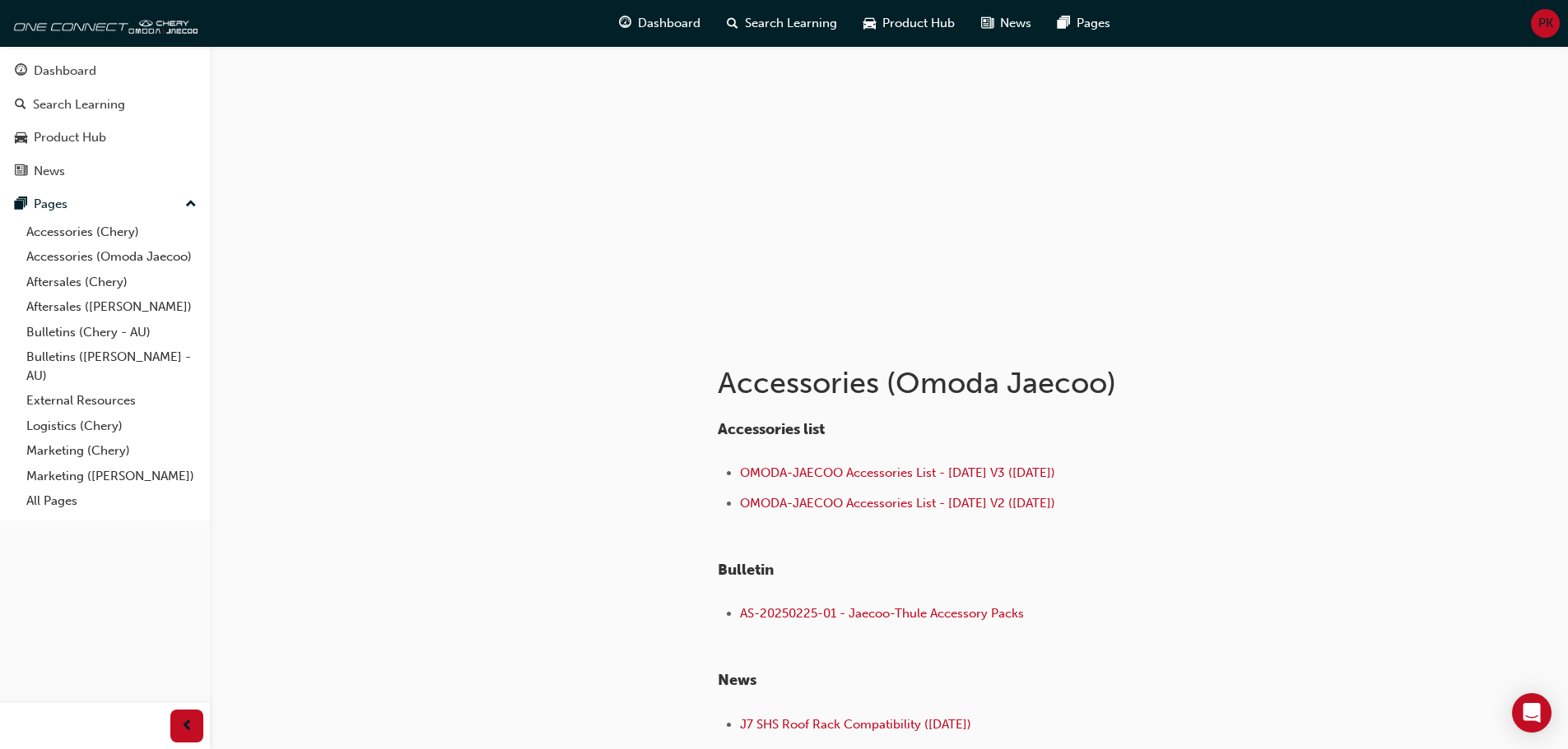
scroll to position [191, 0]
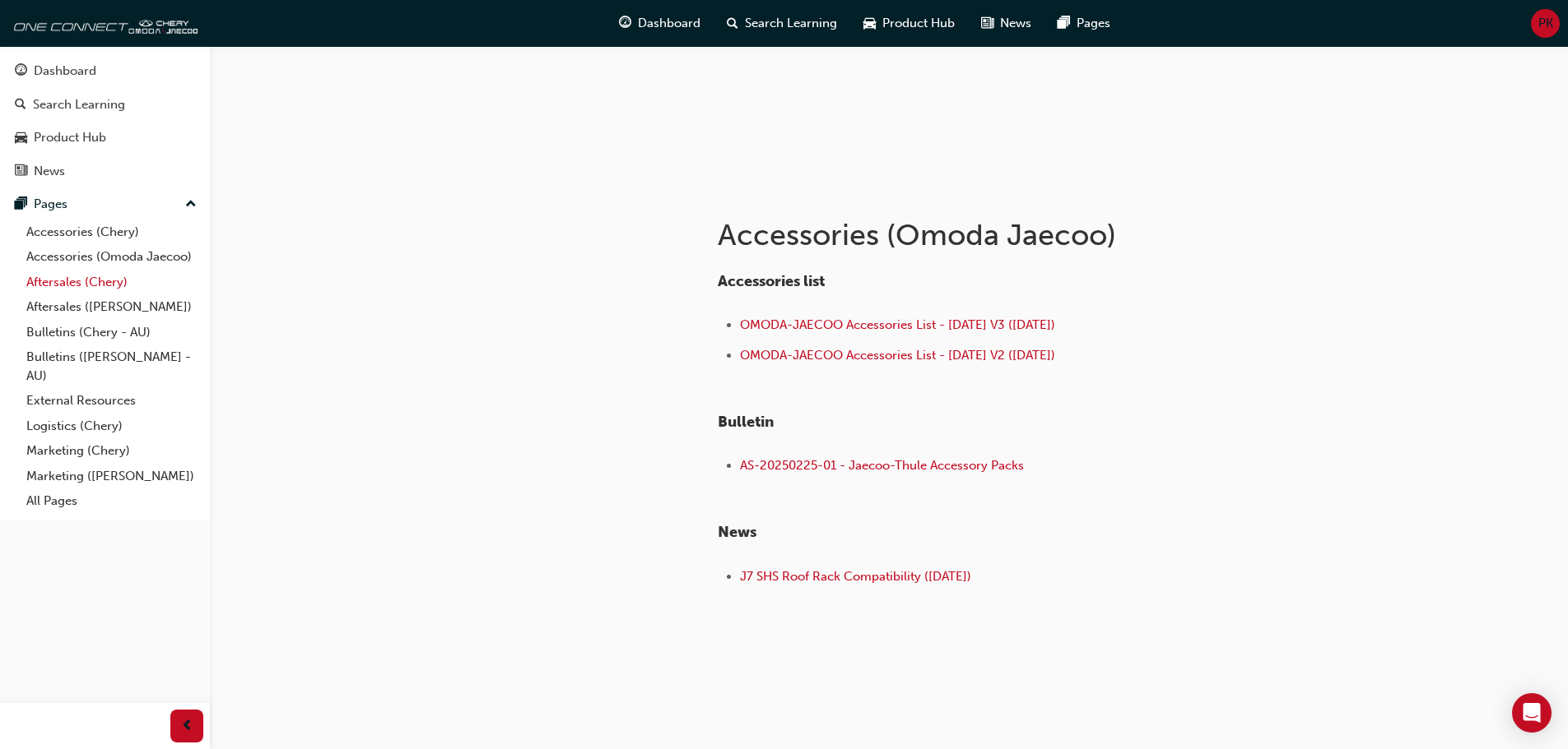
click at [86, 274] on link "Aftersales (Chery)" at bounding box center [112, 282] width 183 height 25
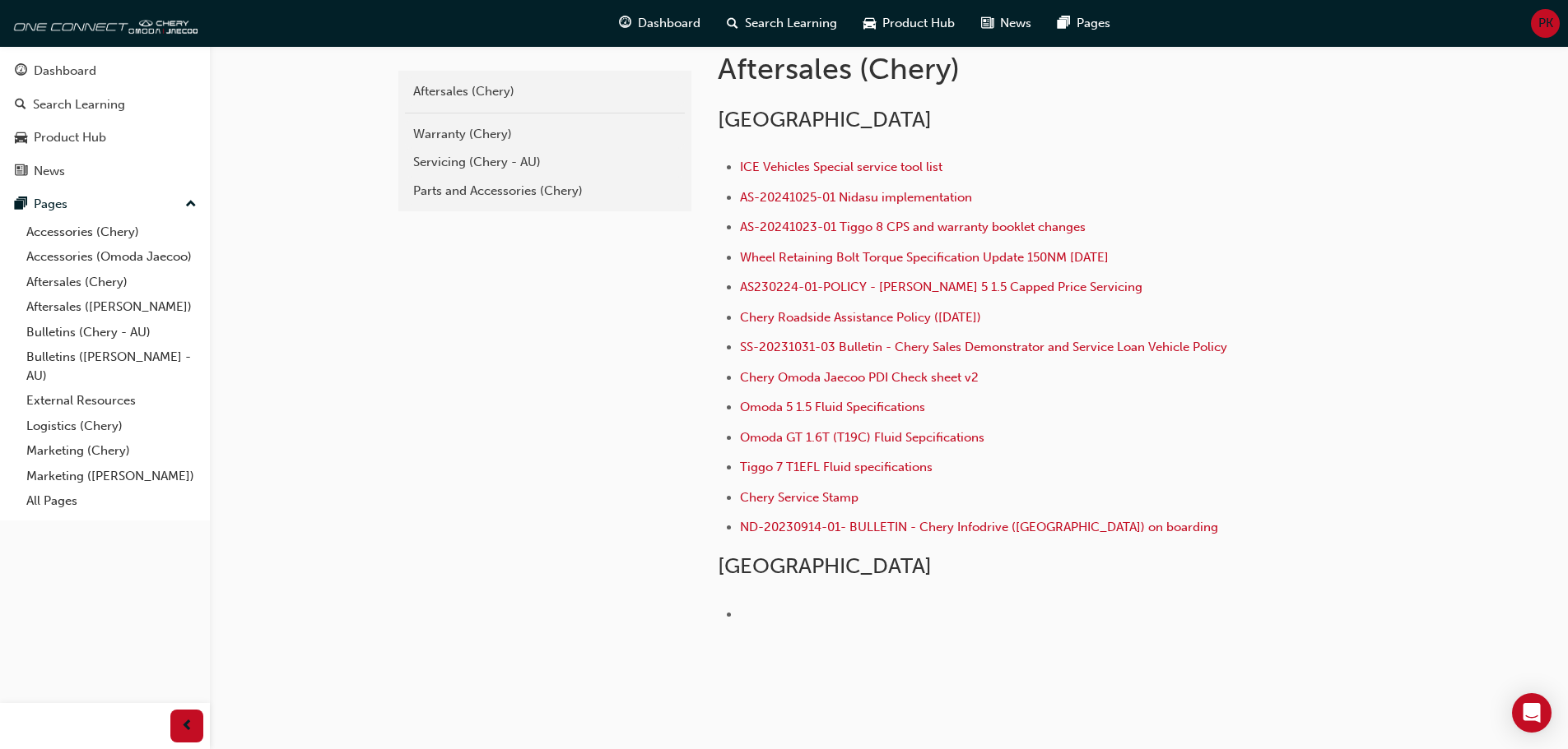
scroll to position [328, 0]
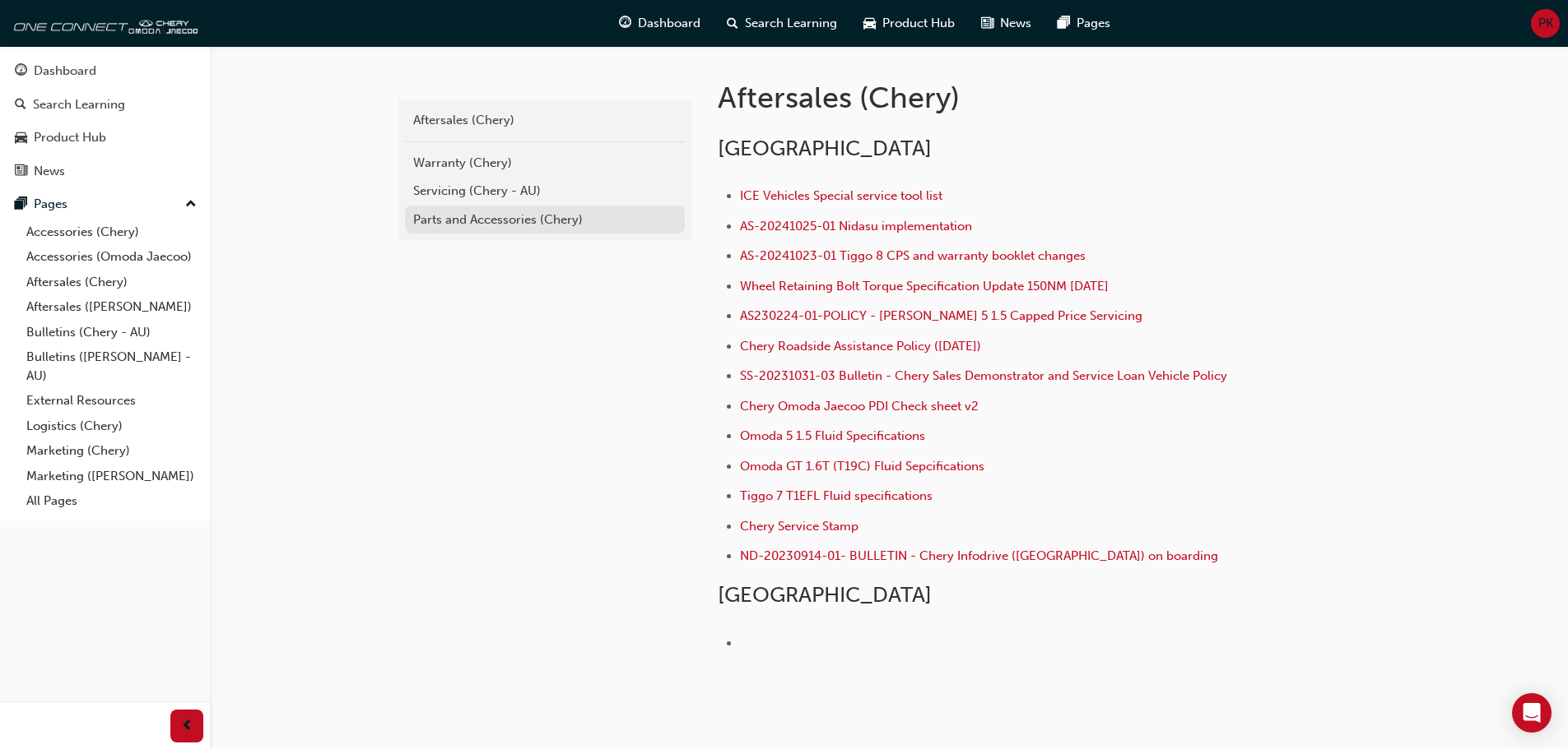
click at [492, 220] on div "Parts and Accessories (Chery)" at bounding box center [544, 220] width 263 height 19
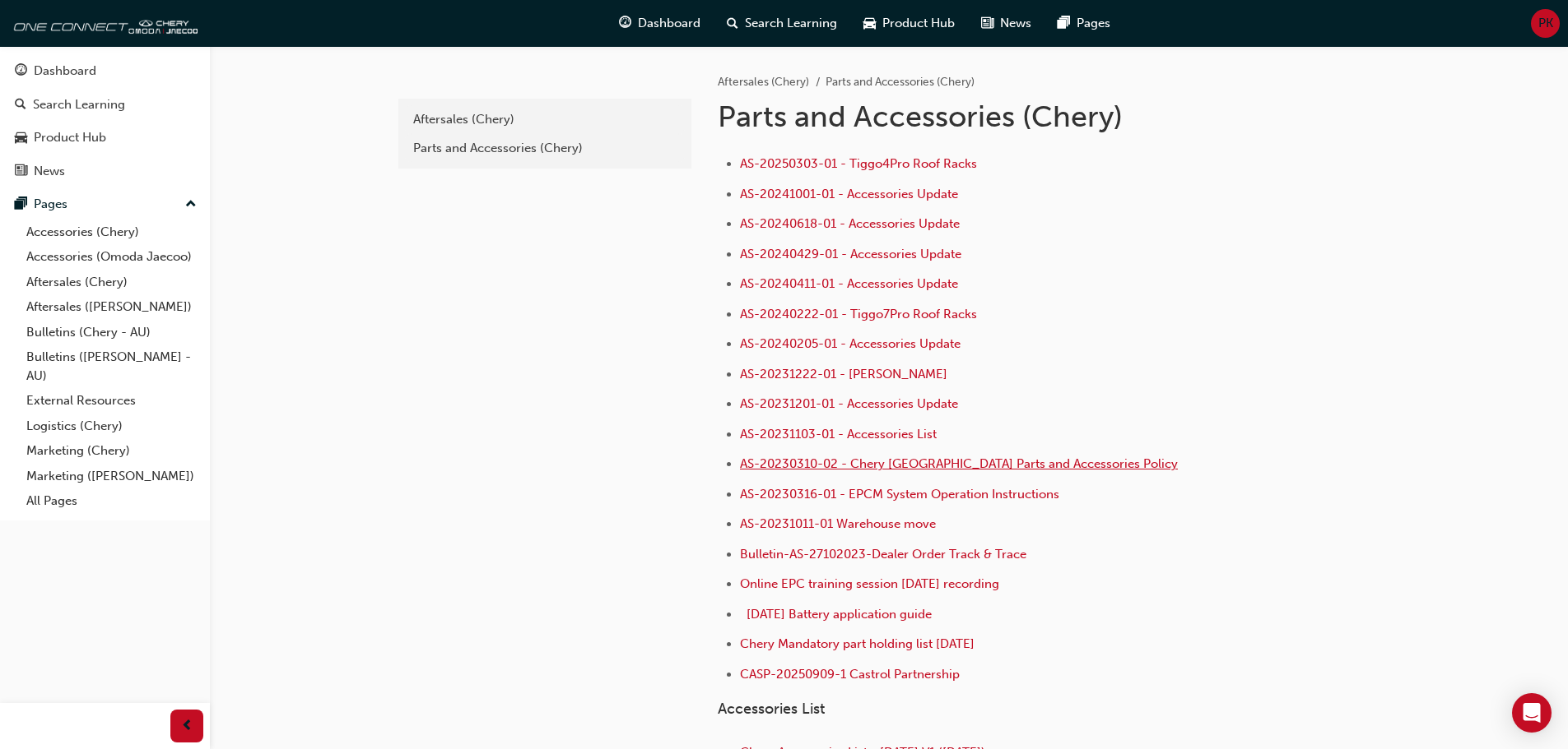
click at [888, 464] on span "AS-20230310-02 - Chery [GEOGRAPHIC_DATA] Parts and Accessories Policy" at bounding box center [958, 464] width 438 height 15
click at [162, 258] on link "Accessories (Omoda Jaecoo)" at bounding box center [112, 257] width 183 height 25
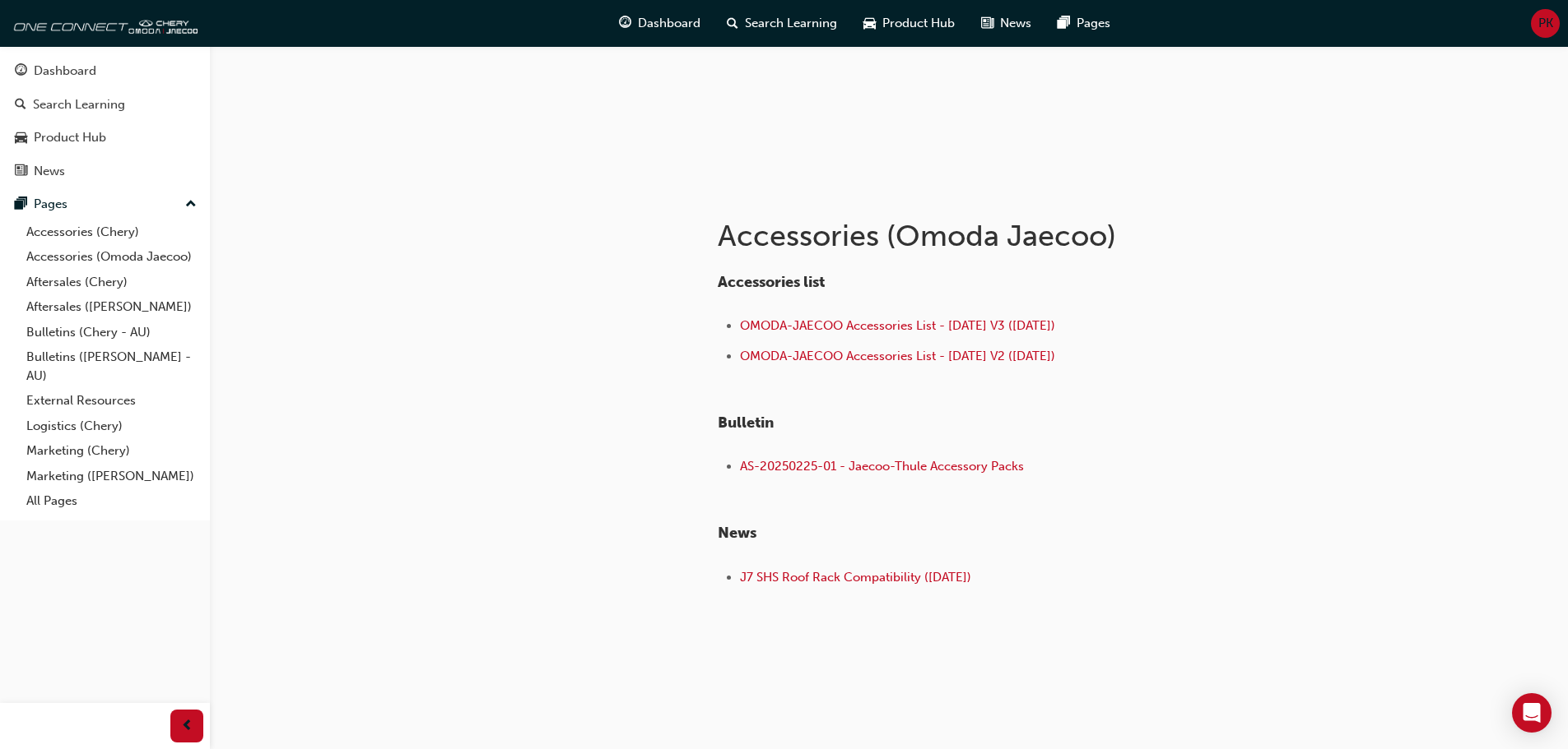
scroll to position [191, 0]
click at [71, 234] on link "Accessories (Chery)" at bounding box center [112, 232] width 183 height 25
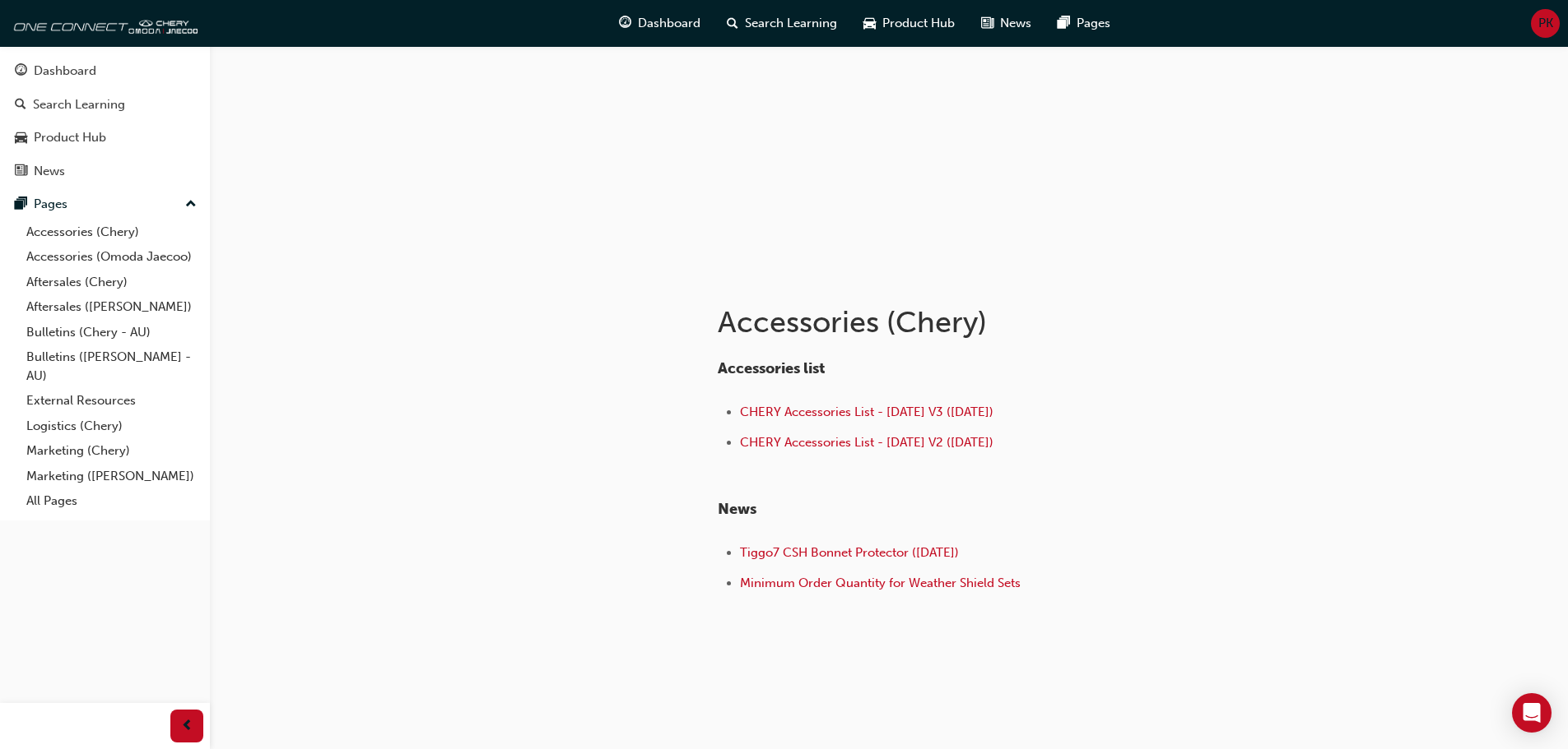
scroll to position [110, 0]
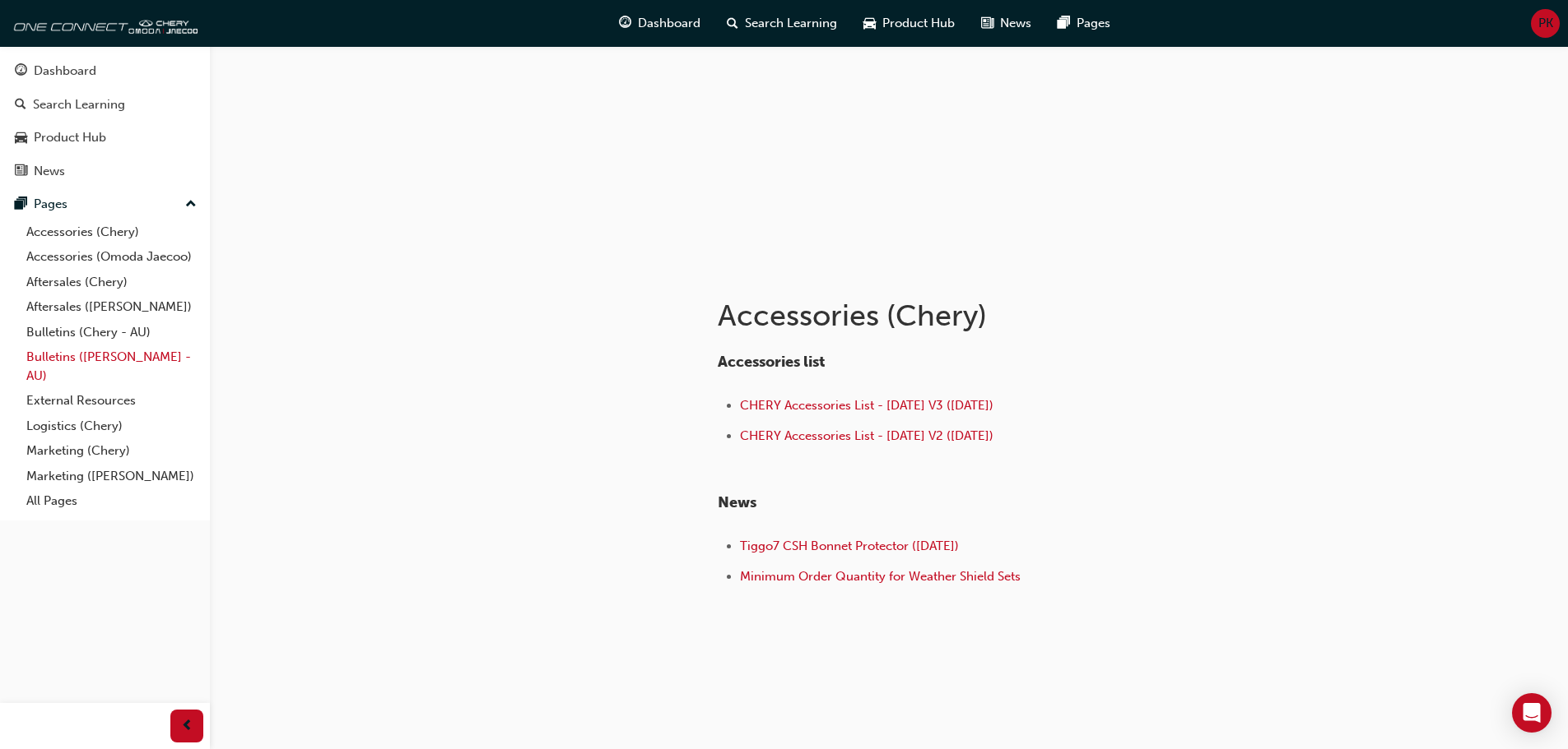
click at [93, 356] on link "Bulletins ([PERSON_NAME] - AU)" at bounding box center [112, 367] width 183 height 44
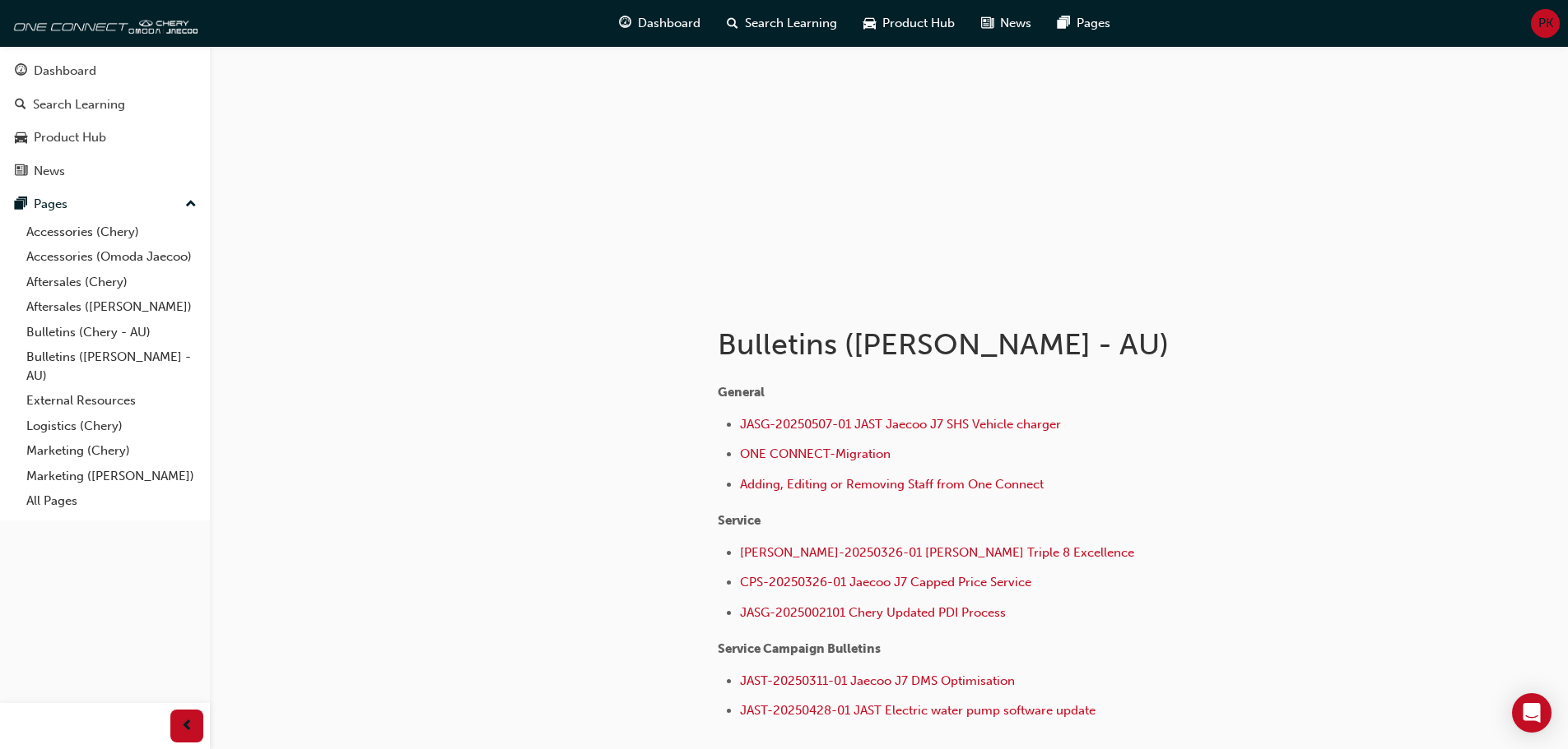
scroll to position [164, 0]
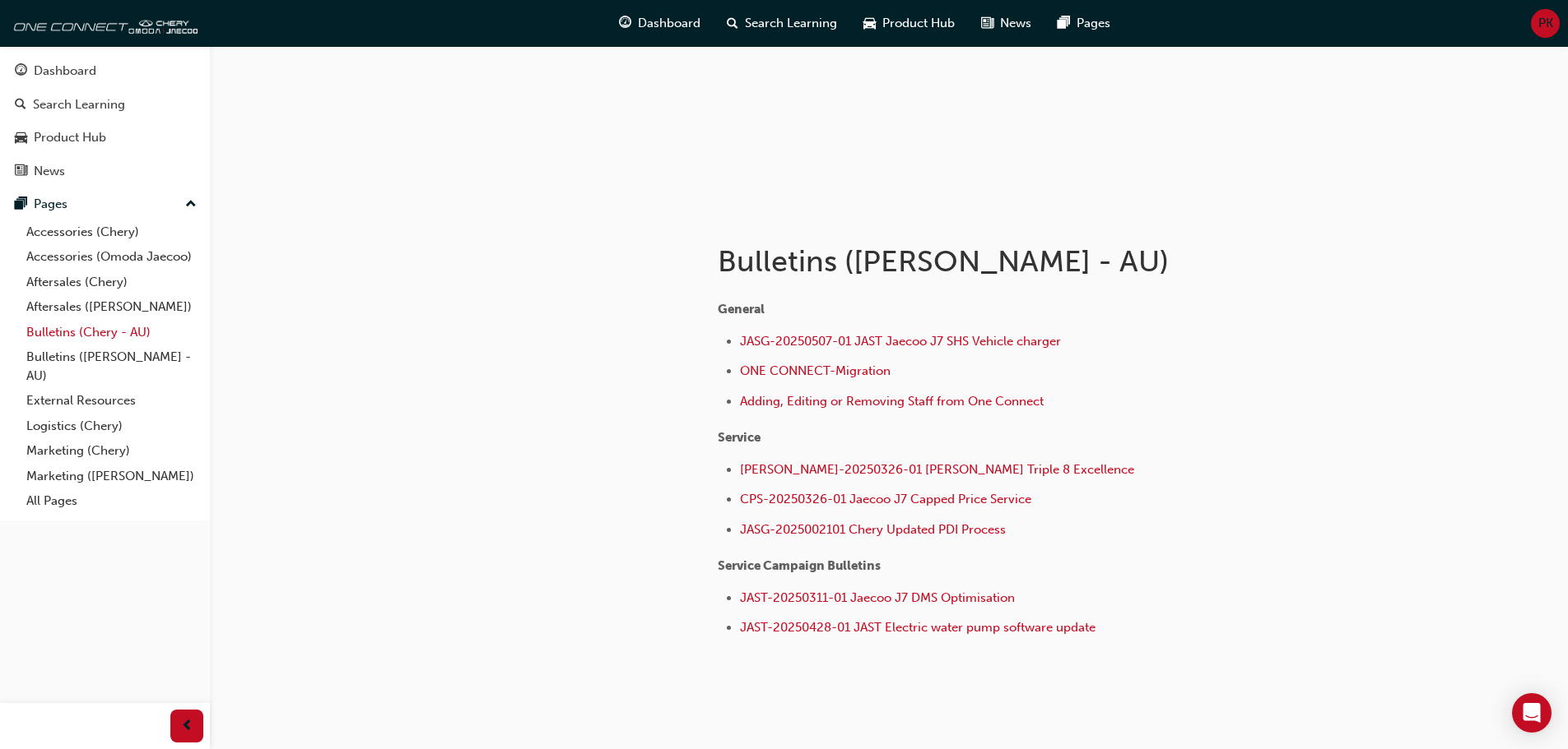
click at [111, 332] on link "Bulletins (Chery - AU)" at bounding box center [112, 332] width 183 height 25
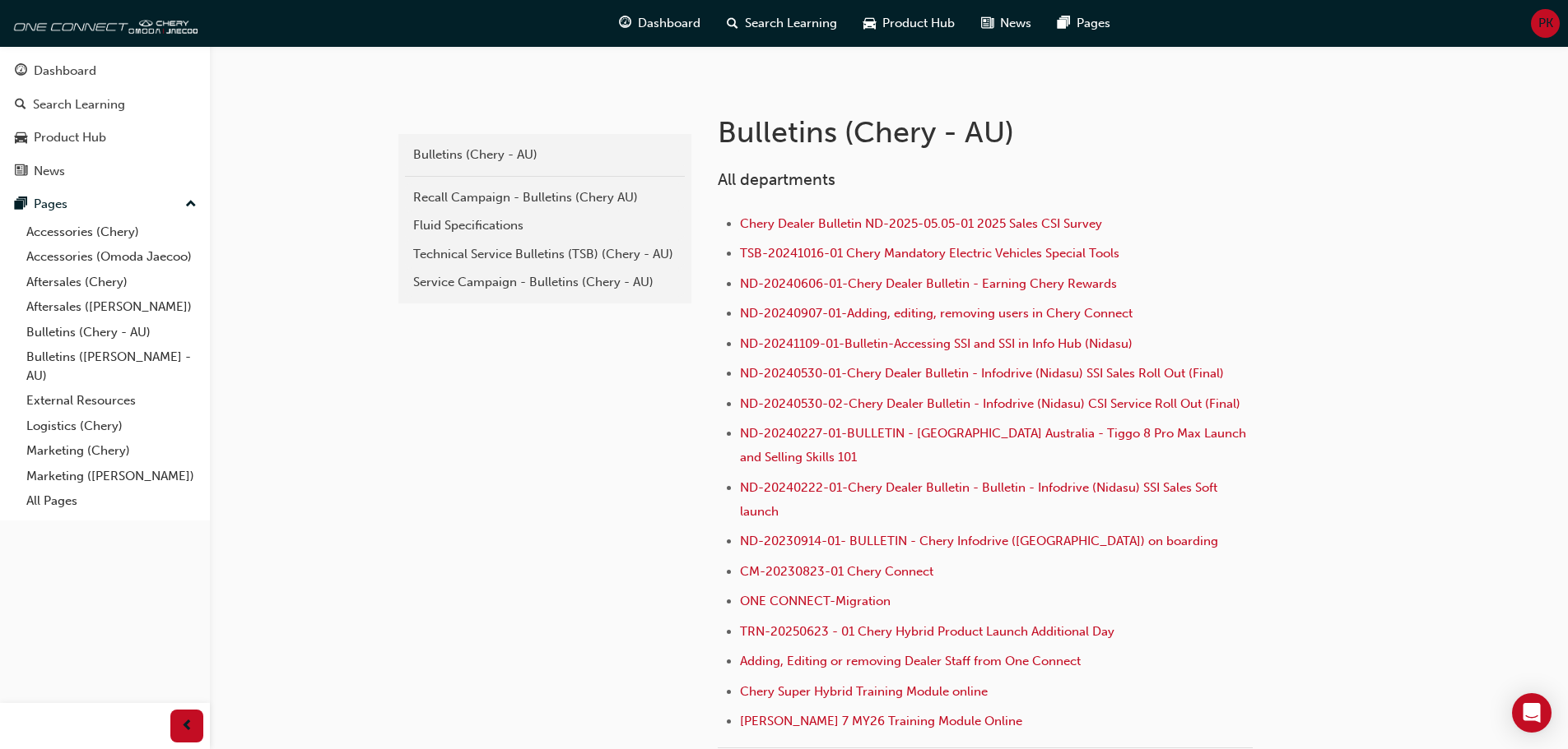
scroll to position [329, 0]
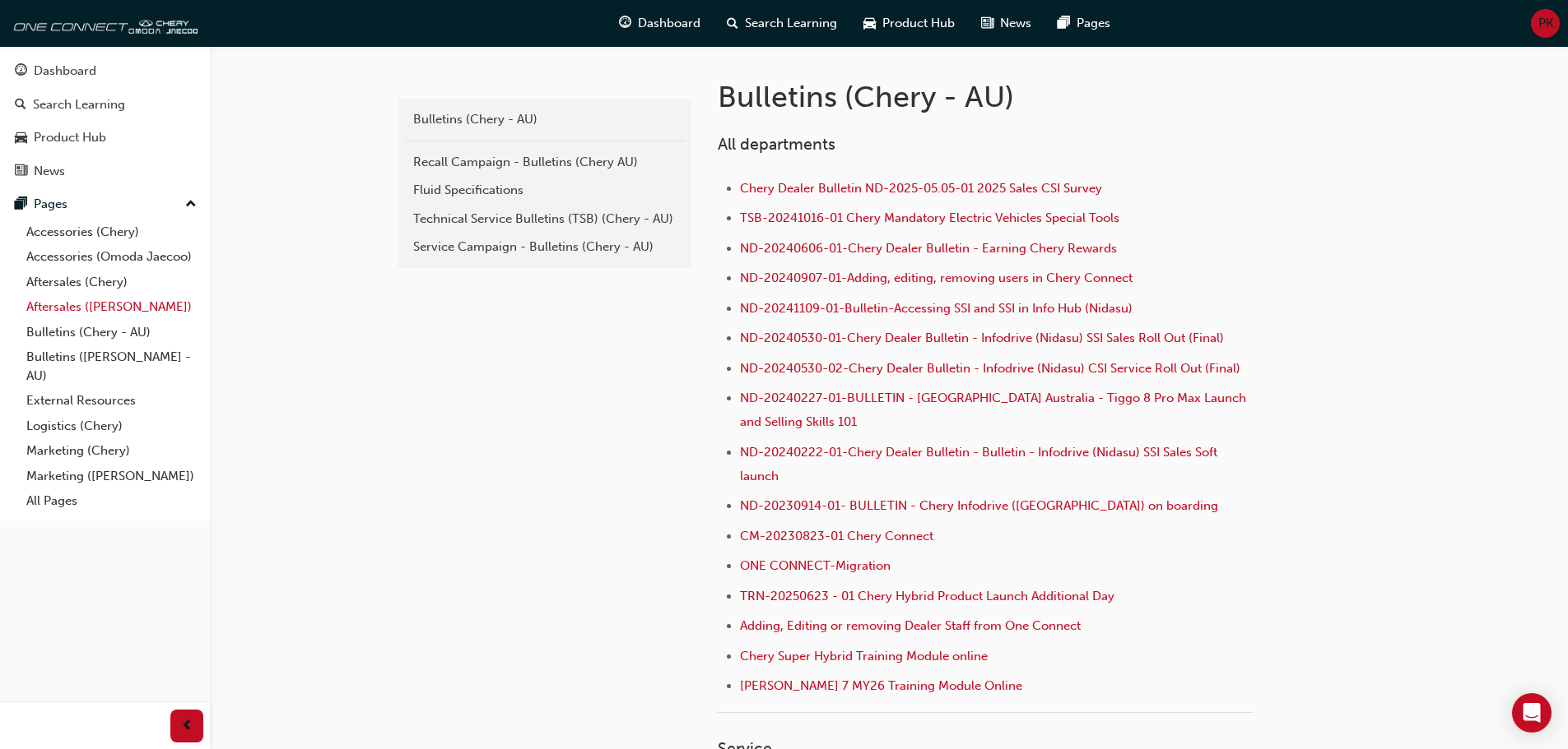
click at [94, 301] on link "Aftersales ([PERSON_NAME])" at bounding box center [112, 306] width 183 height 25
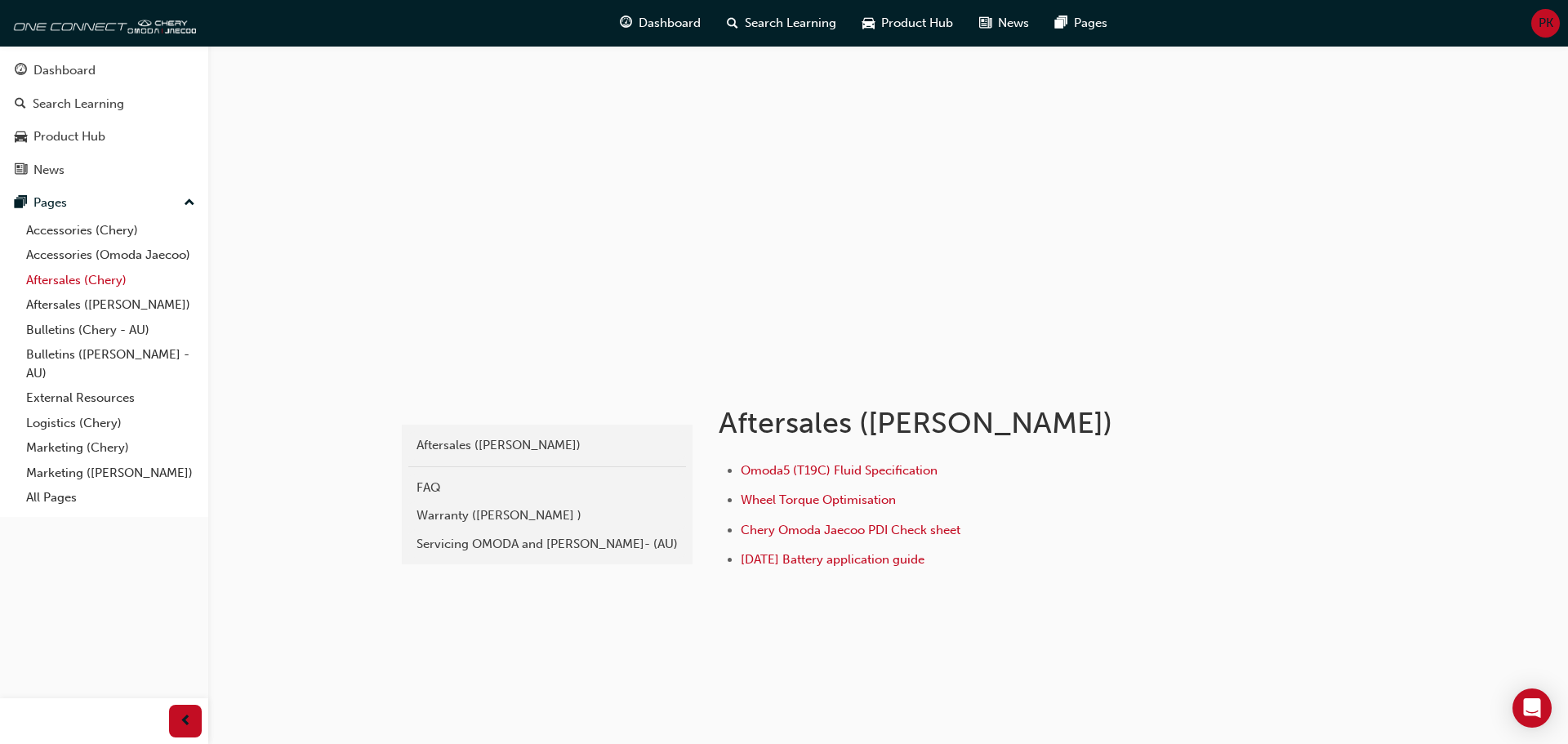
click at [80, 284] on link "Aftersales (Chery)" at bounding box center [111, 280] width 182 height 25
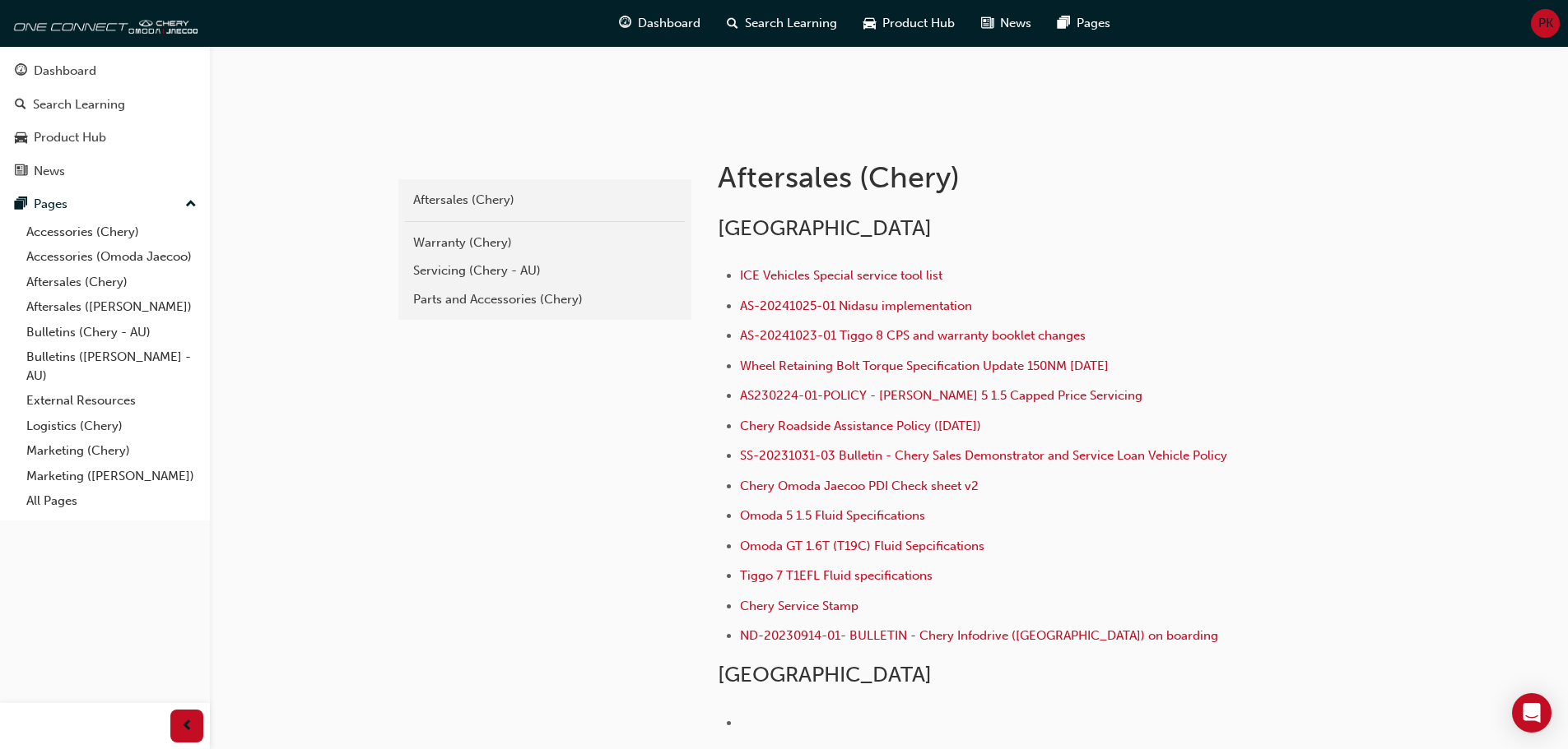
scroll to position [329, 0]
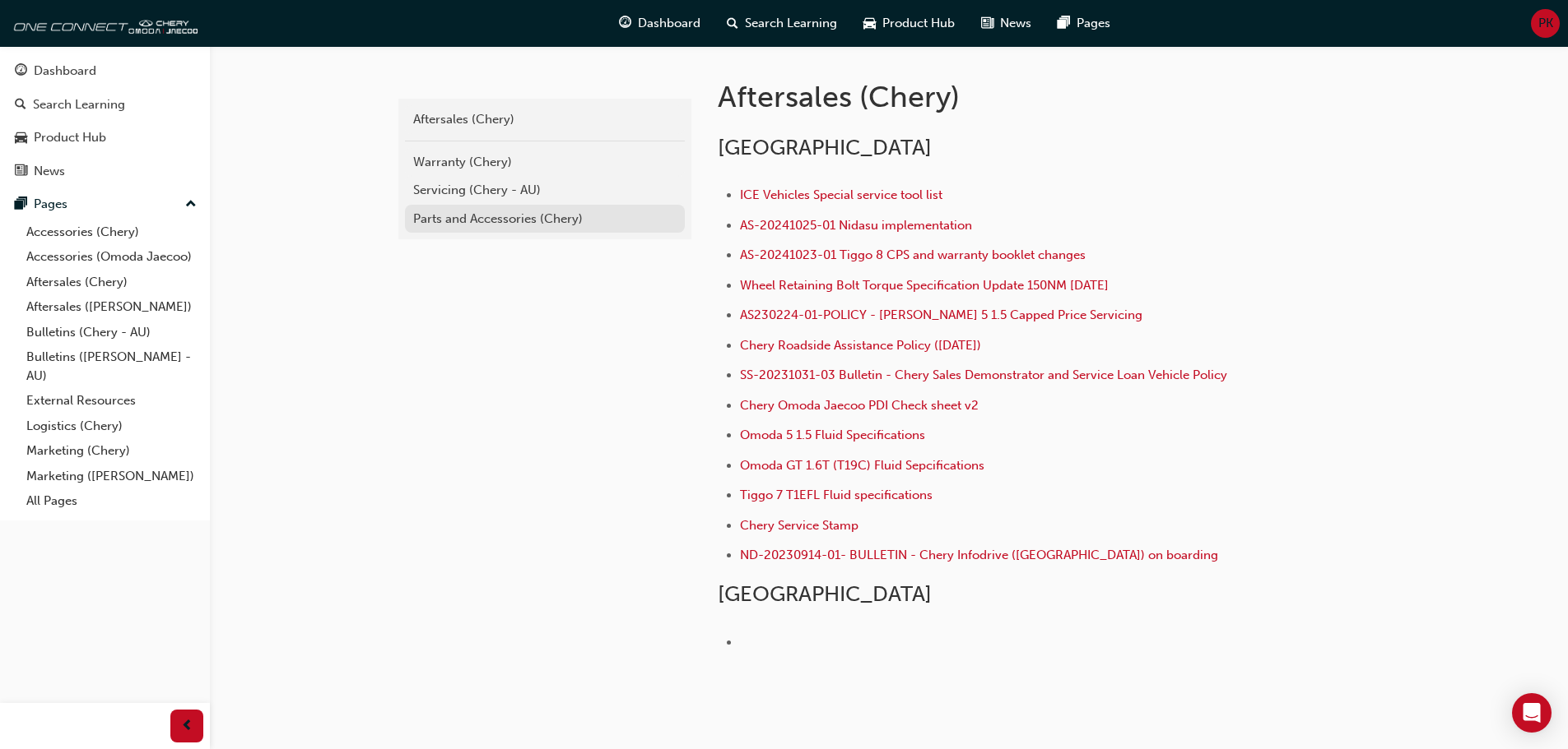
click at [451, 222] on div "Parts and Accessories (Chery)" at bounding box center [544, 219] width 263 height 19
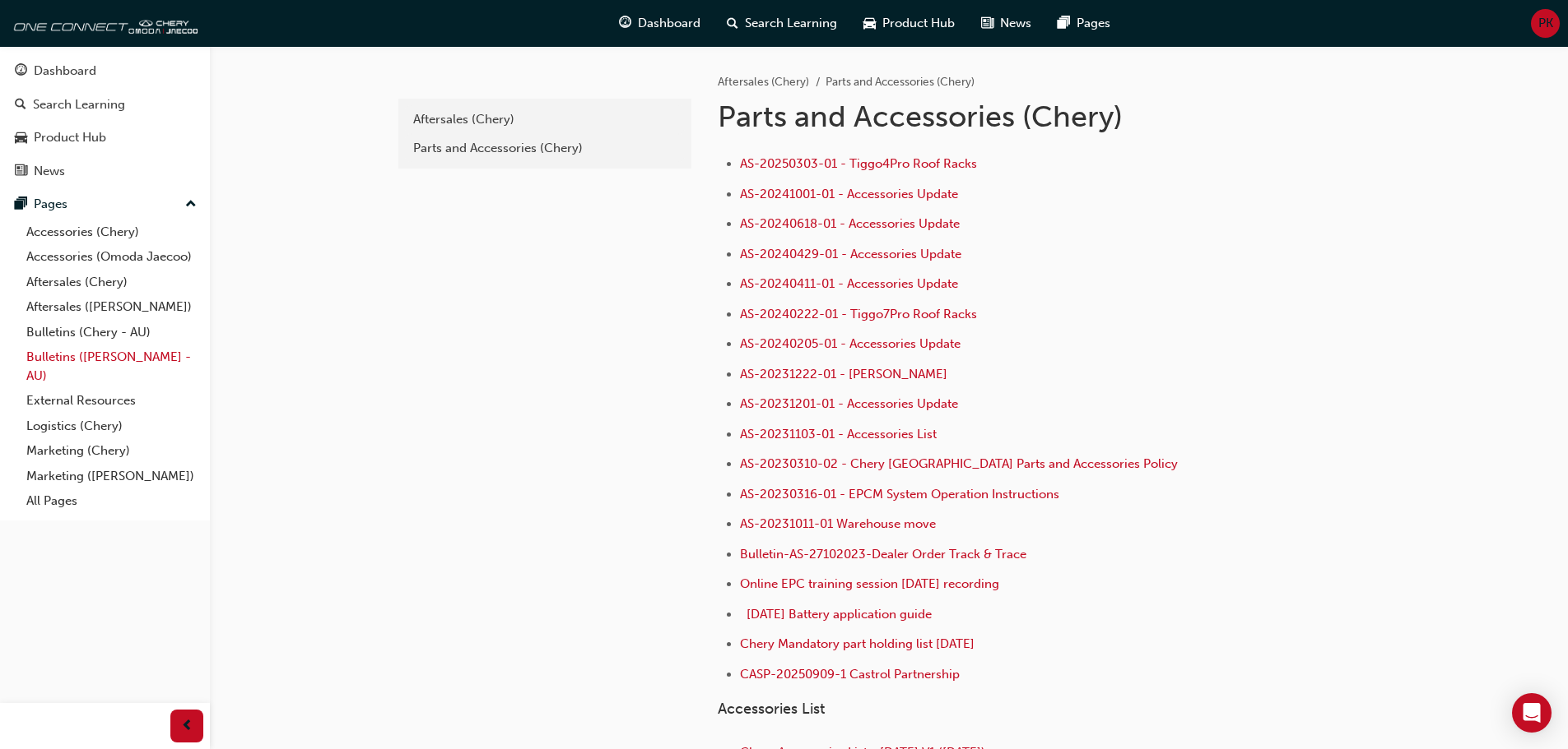
click at [107, 356] on link "Bulletins ([PERSON_NAME] - AU)" at bounding box center [112, 367] width 183 height 44
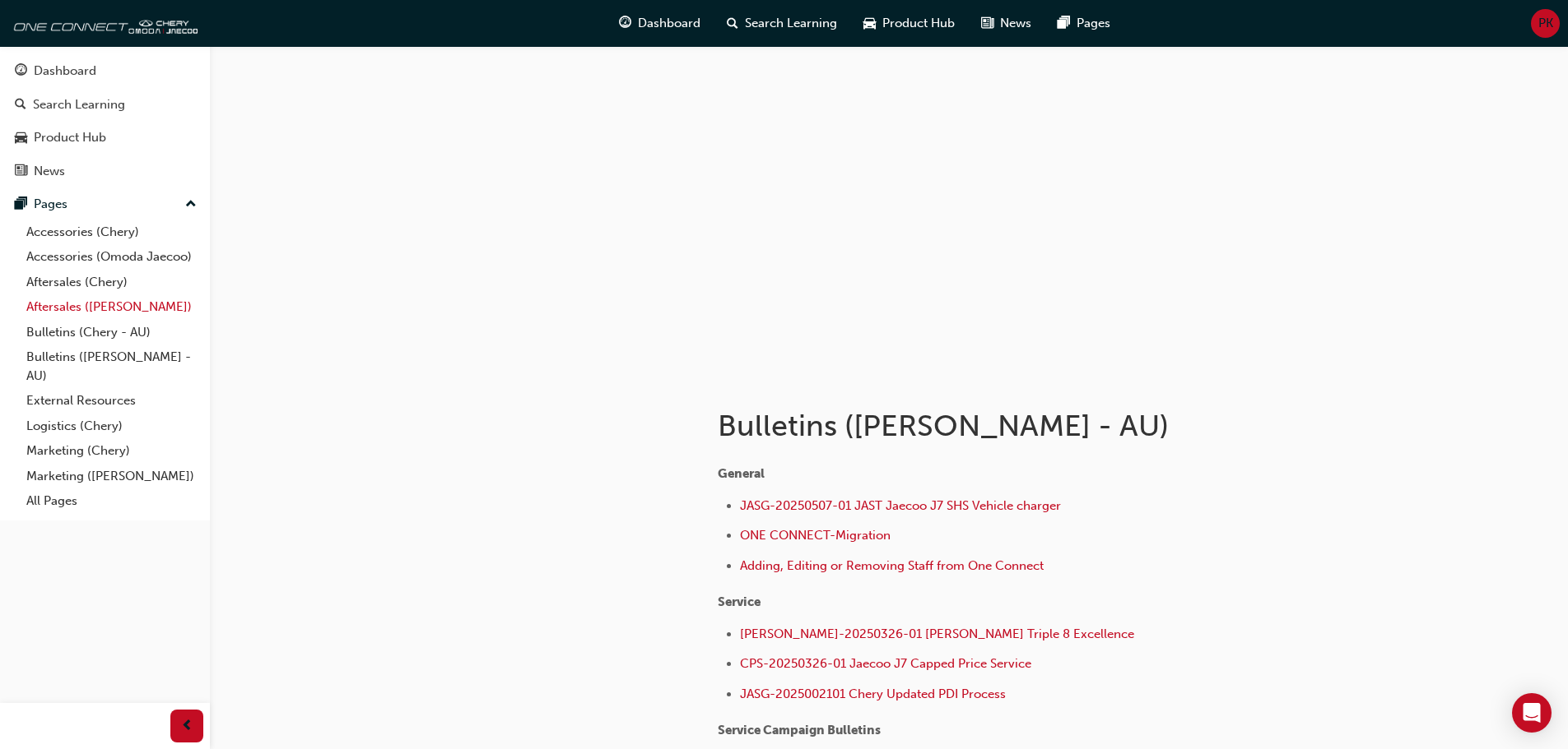
click at [104, 306] on link "Aftersales ([PERSON_NAME])" at bounding box center [112, 306] width 183 height 25
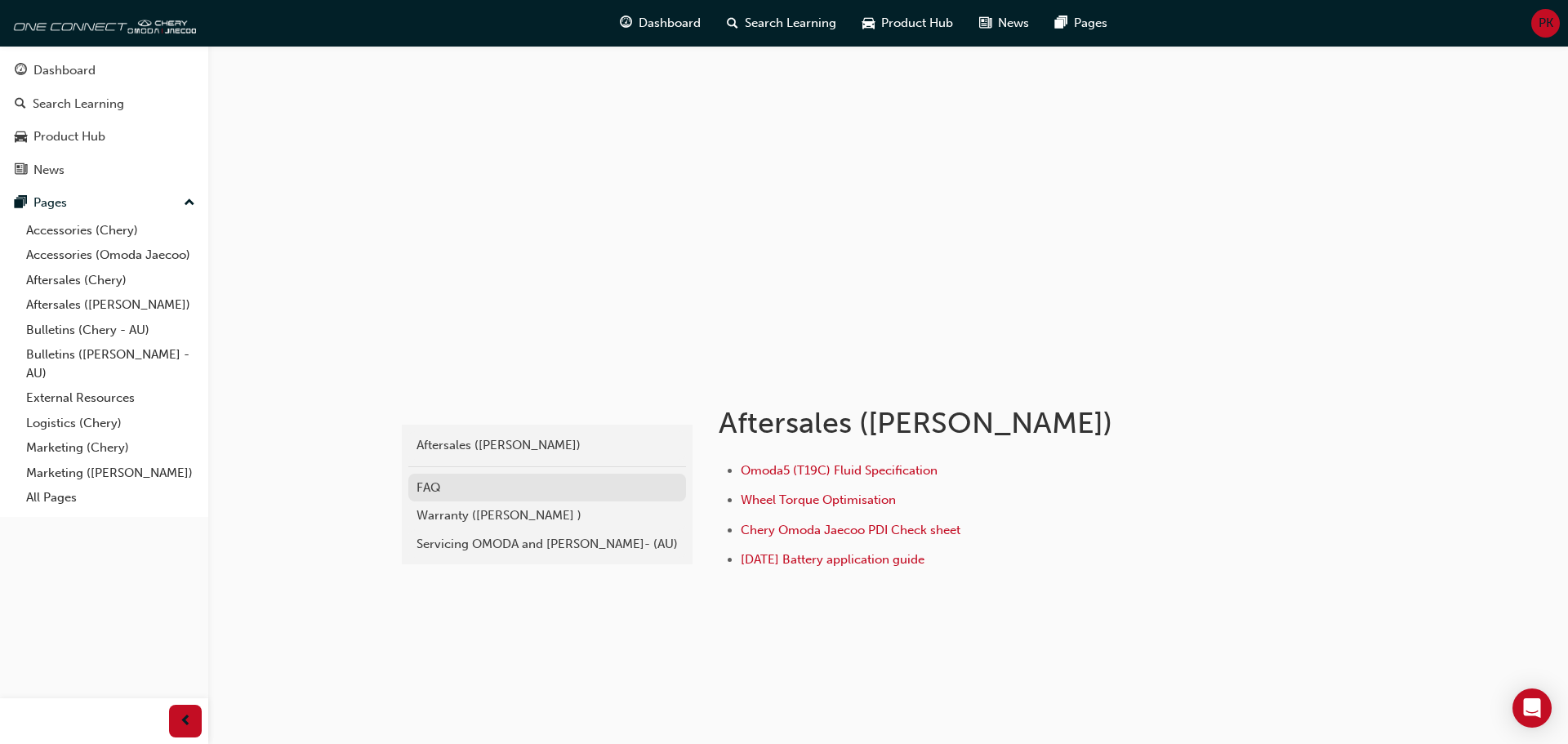
click at [485, 490] on div "FAQ" at bounding box center [546, 488] width 261 height 19
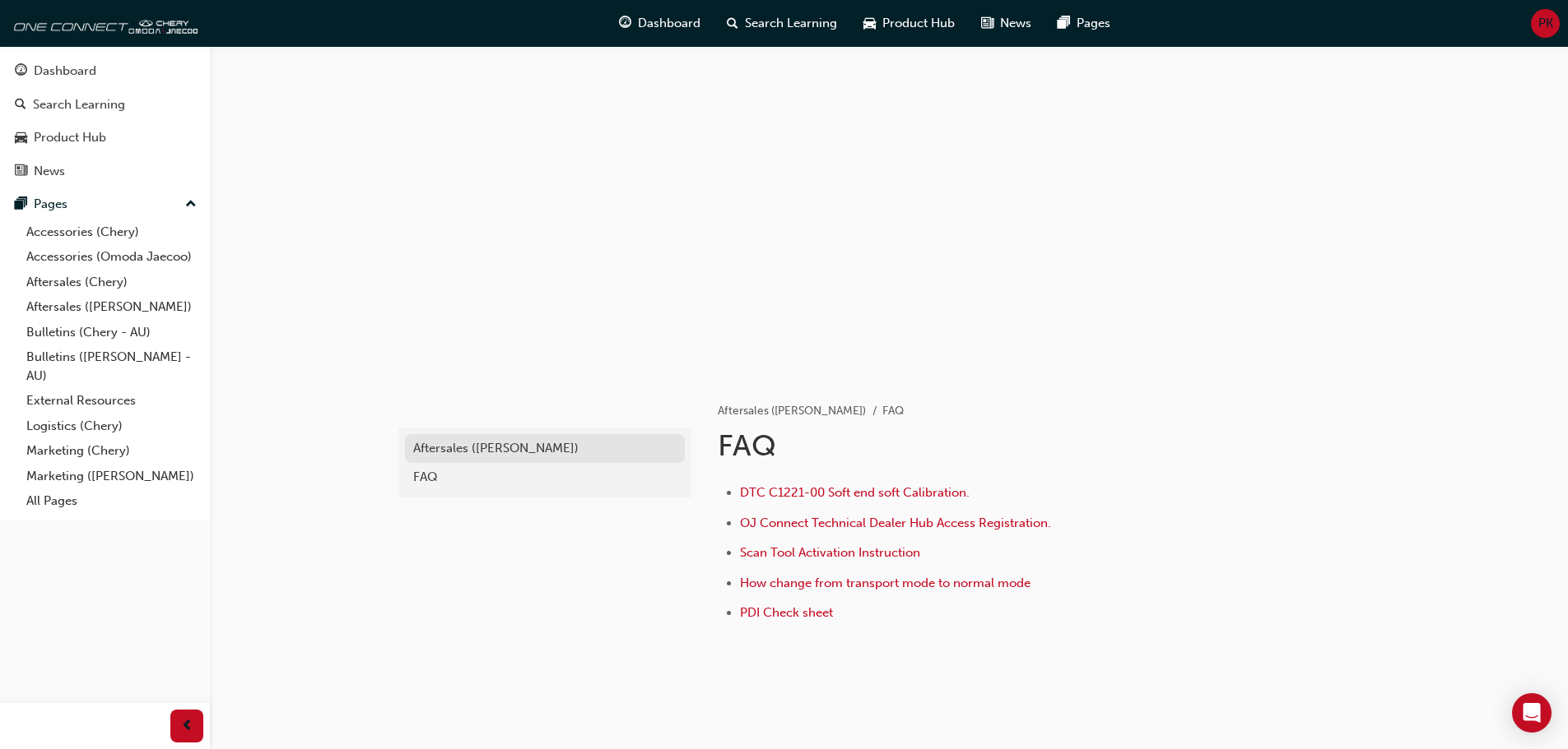
click at [488, 448] on div "Aftersales ([PERSON_NAME])" at bounding box center [544, 449] width 263 height 19
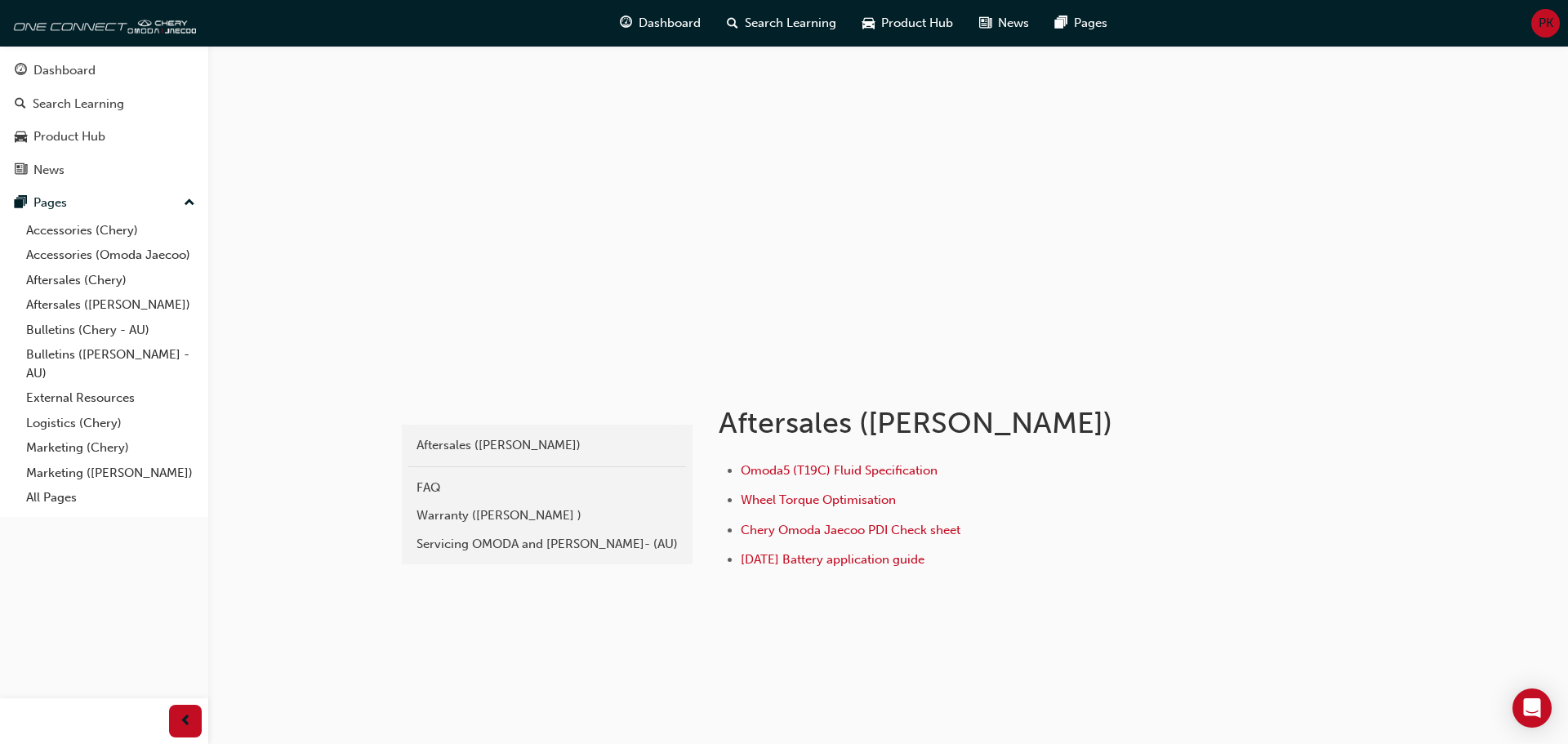
click at [481, 511] on div "Warranty ([PERSON_NAME] )" at bounding box center [546, 516] width 261 height 19
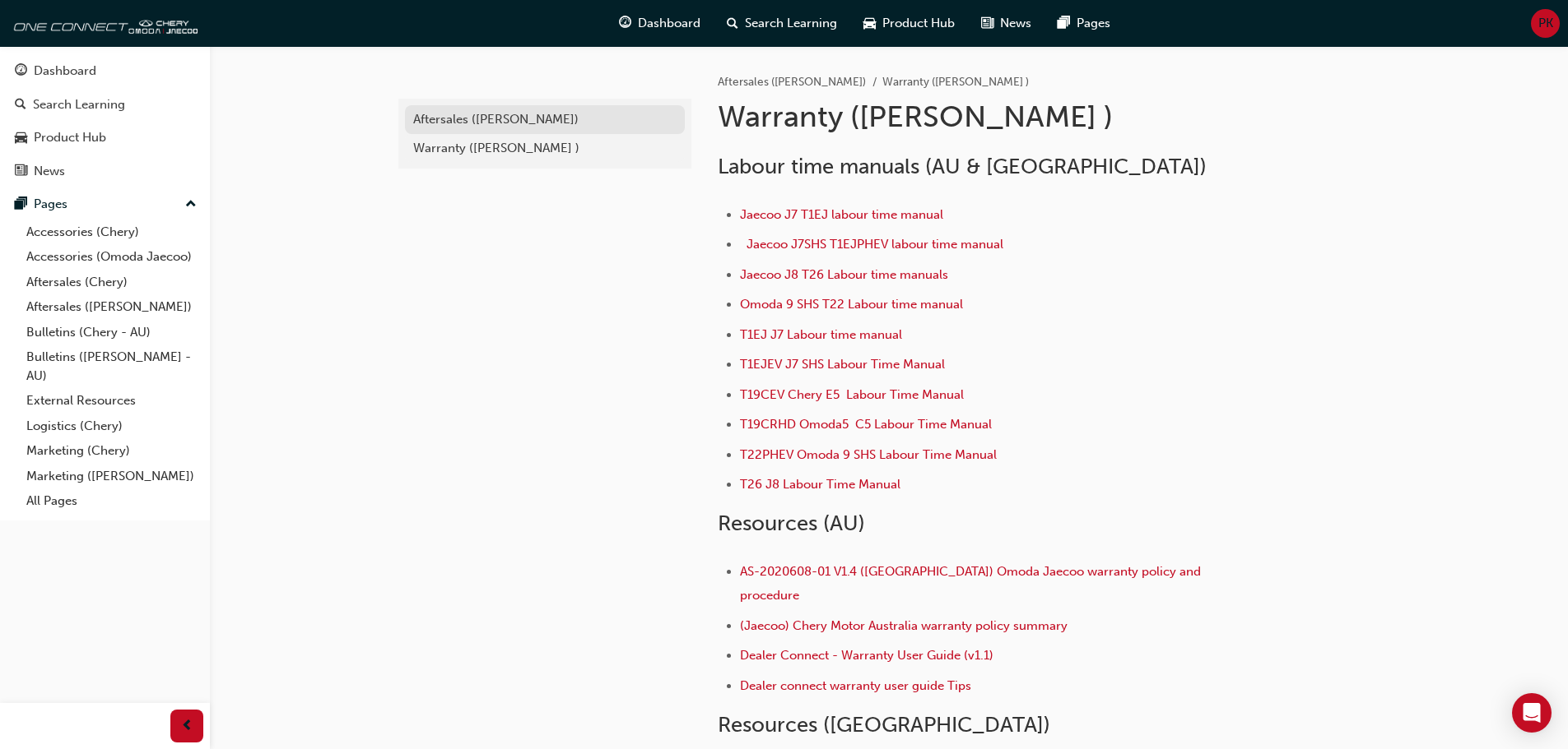
click at [520, 122] on div "Aftersales ([PERSON_NAME])" at bounding box center [544, 120] width 263 height 19
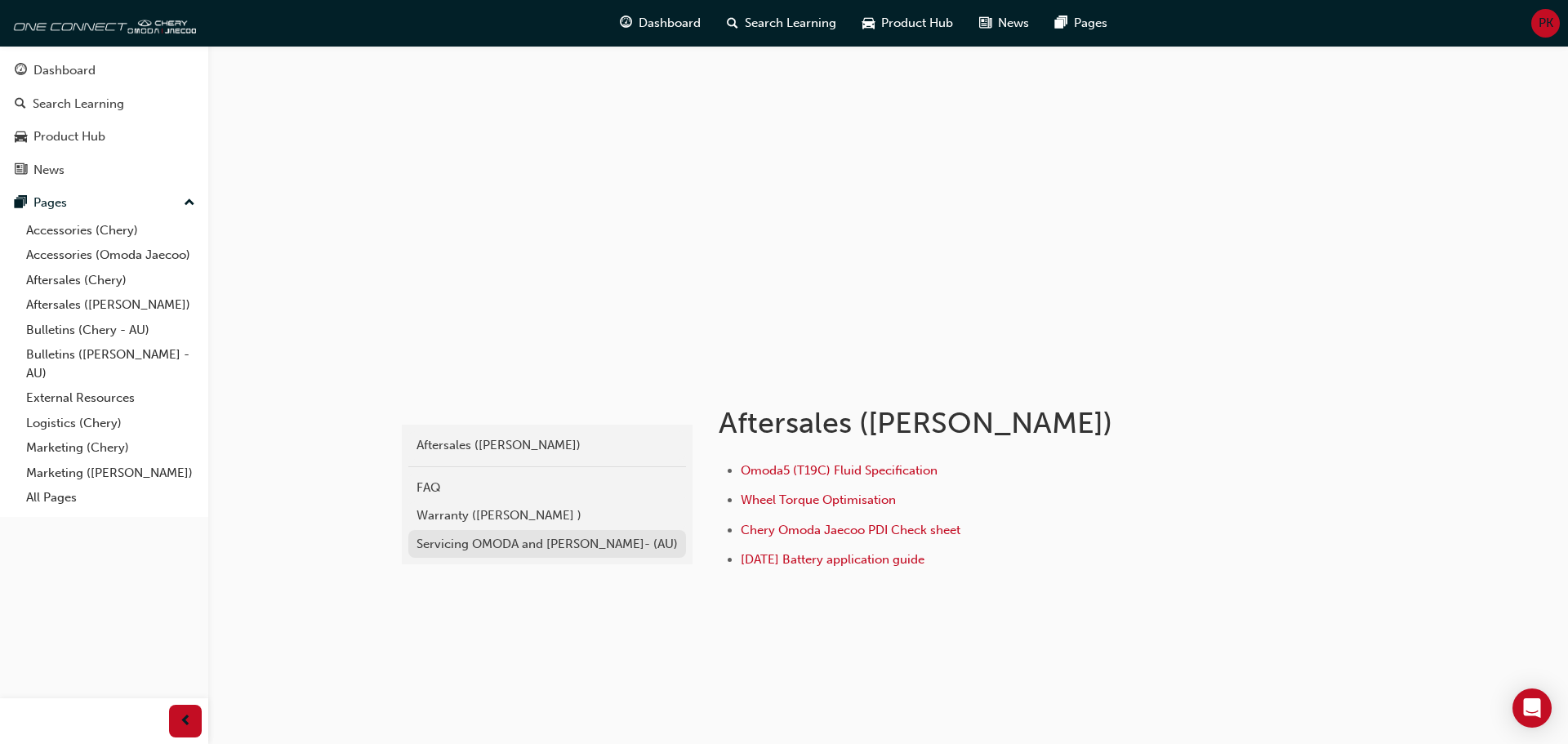
click at [582, 544] on div "Servicing OMODA and [PERSON_NAME]- (AU)" at bounding box center [546, 545] width 261 height 19
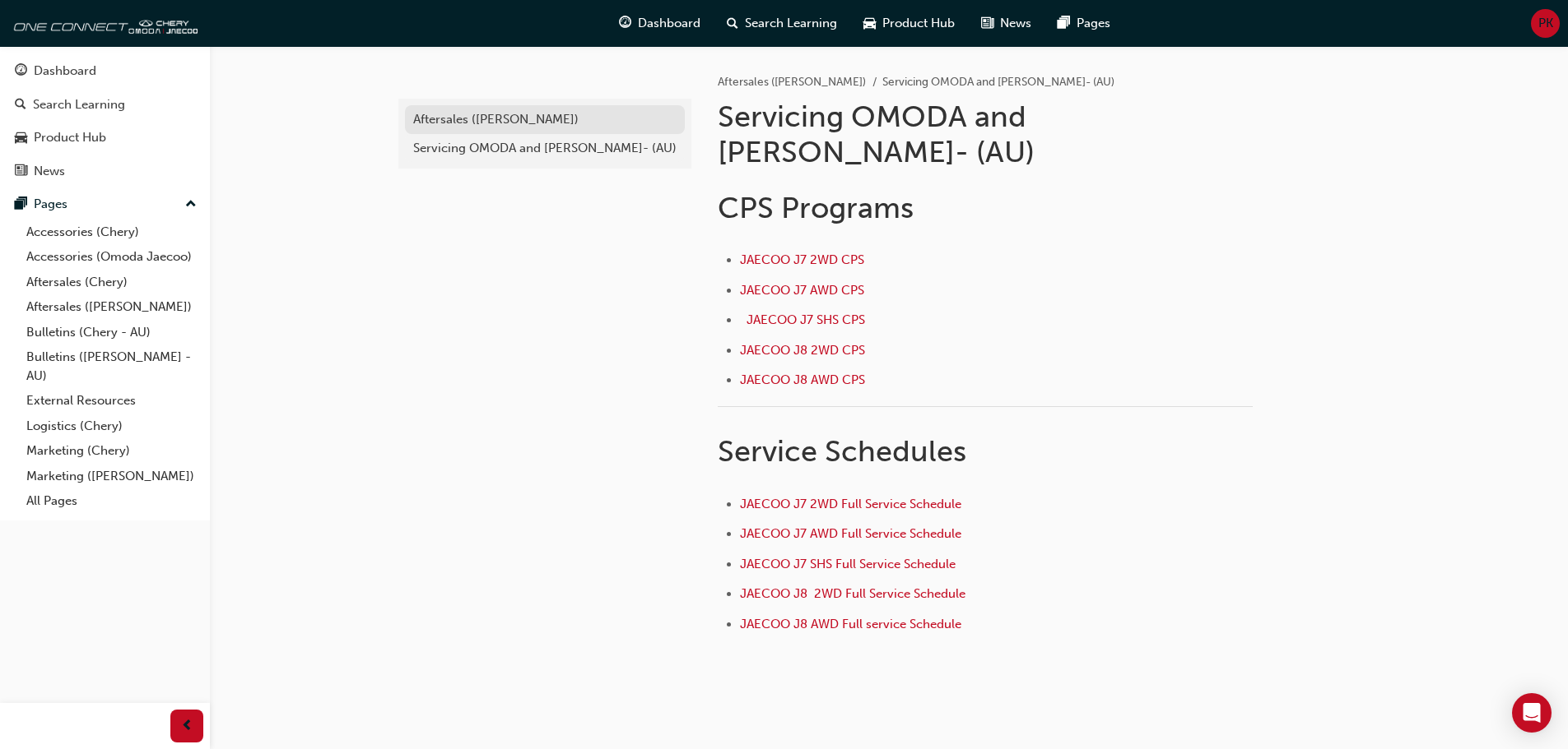
click at [496, 118] on div "Aftersales ([PERSON_NAME])" at bounding box center [544, 120] width 263 height 19
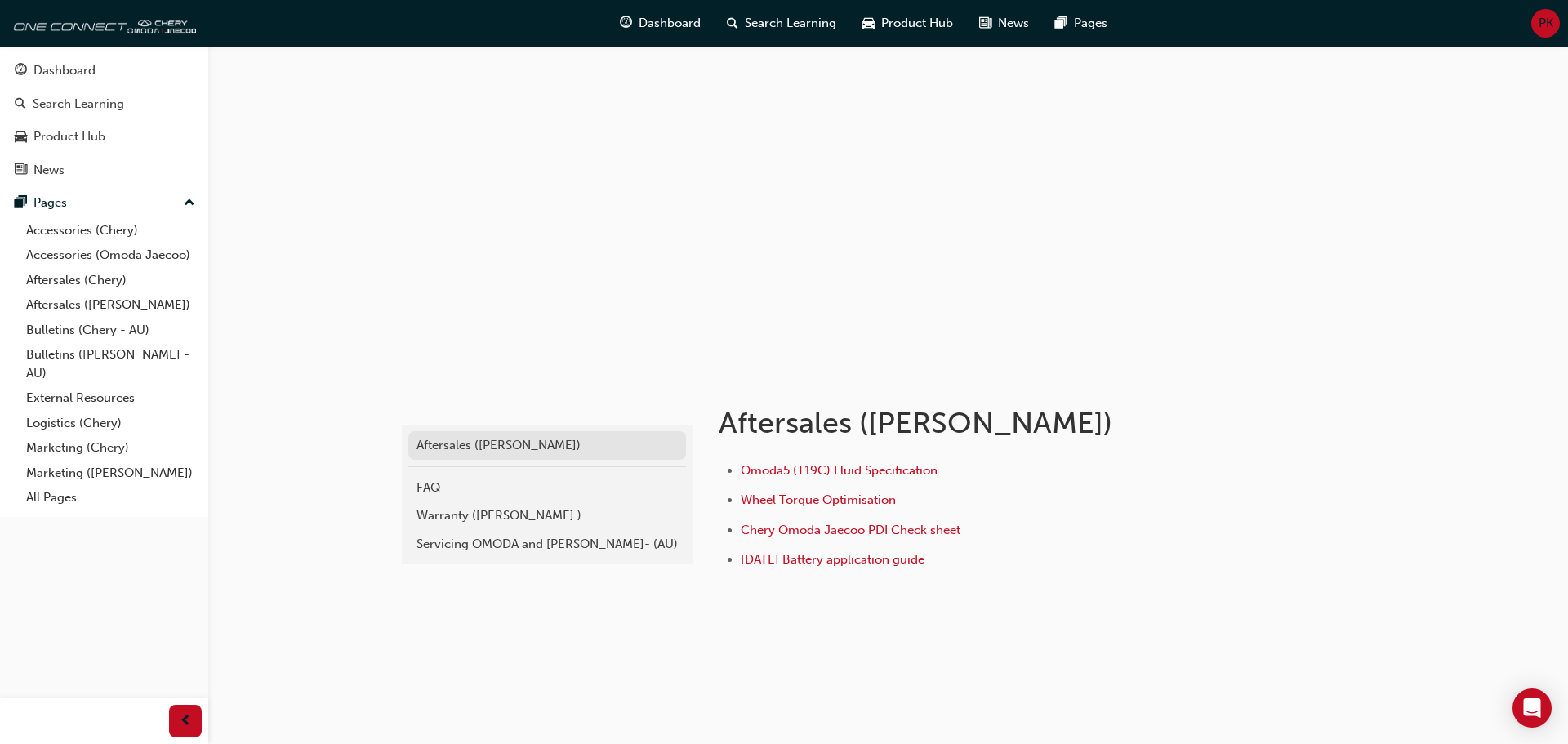
click at [524, 445] on div "Aftersales ([PERSON_NAME])" at bounding box center [546, 446] width 261 height 19
click at [522, 483] on div "FAQ" at bounding box center [546, 488] width 261 height 19
